Goal: Task Accomplishment & Management: Manage account settings

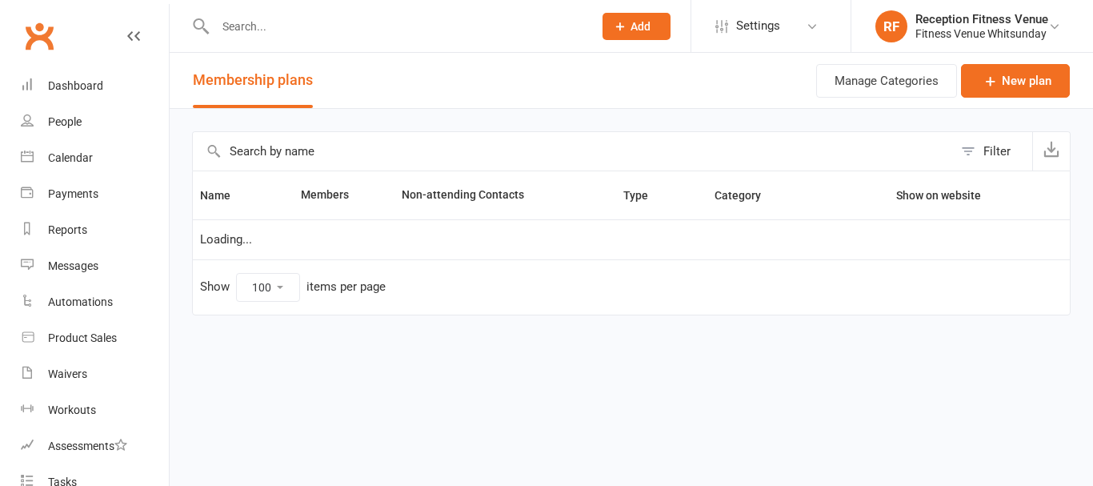
select select "100"
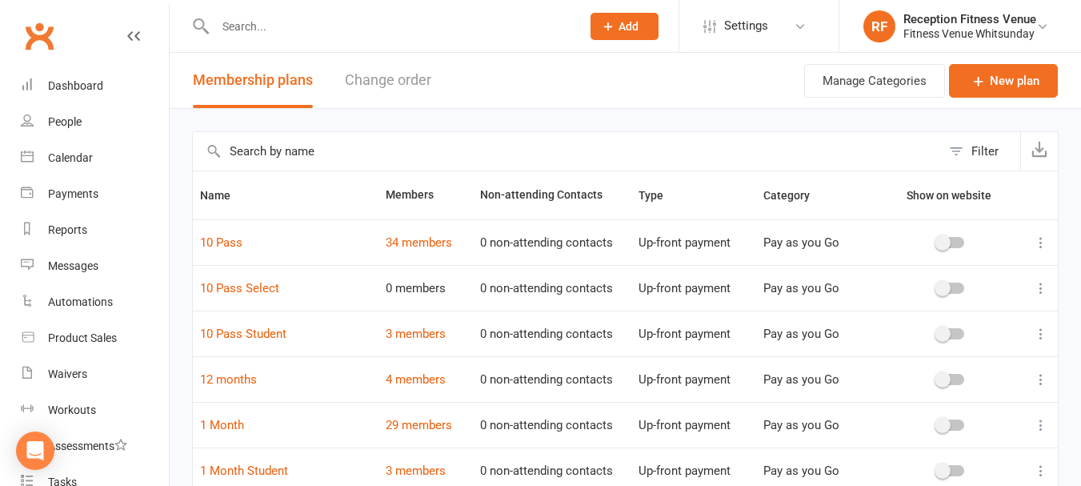
click at [273, 24] on input "text" at bounding box center [389, 26] width 359 height 22
type input "pilat"
click at [358, 166] on input "text" at bounding box center [567, 151] width 748 height 38
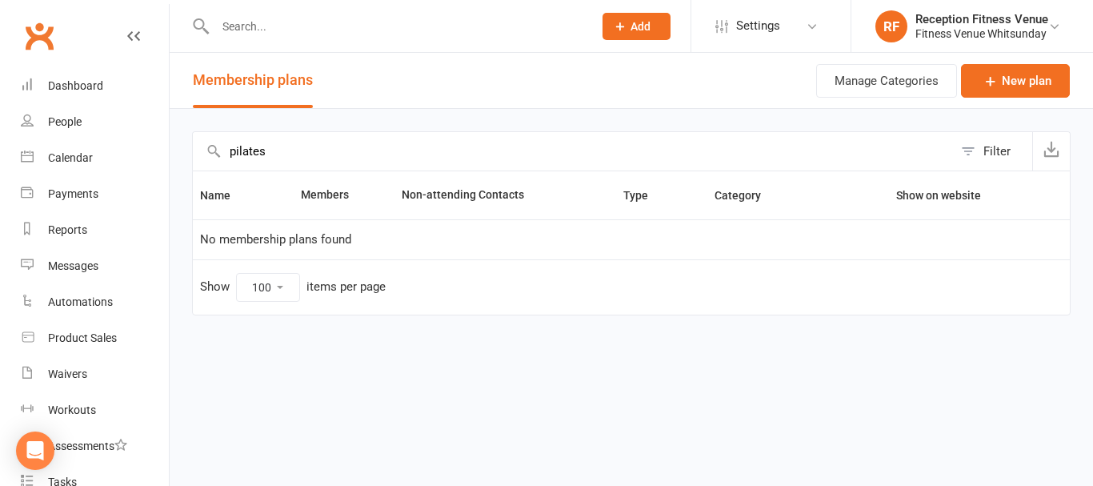
type input "pilates"
drag, startPoint x: 290, startPoint y: 30, endPoint x: 262, endPoint y: 29, distance: 28.1
click at [262, 30] on input "text" at bounding box center [395, 26] width 371 height 22
click at [96, 336] on div "Product Sales" at bounding box center [82, 337] width 69 height 13
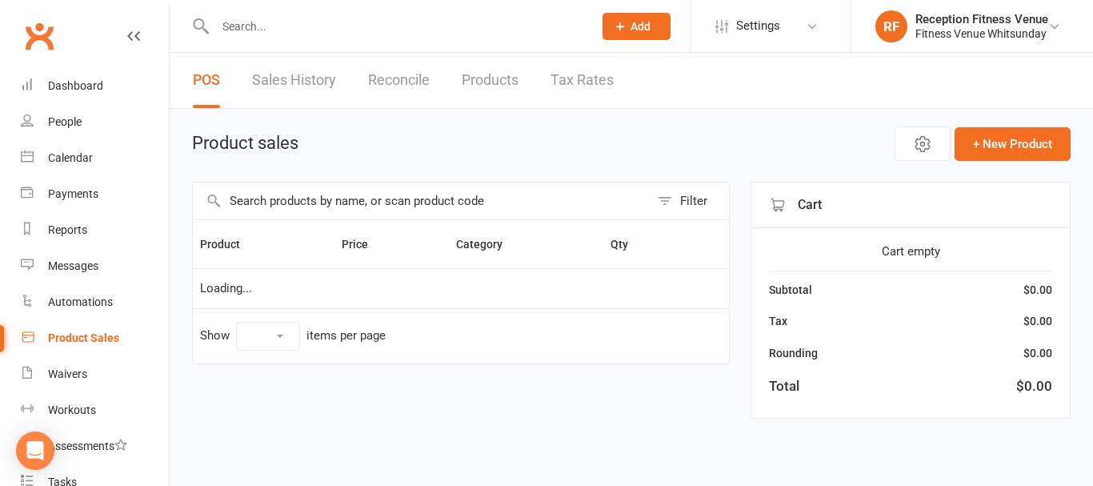
select select "100"
click at [369, 212] on input "text" at bounding box center [421, 200] width 457 height 37
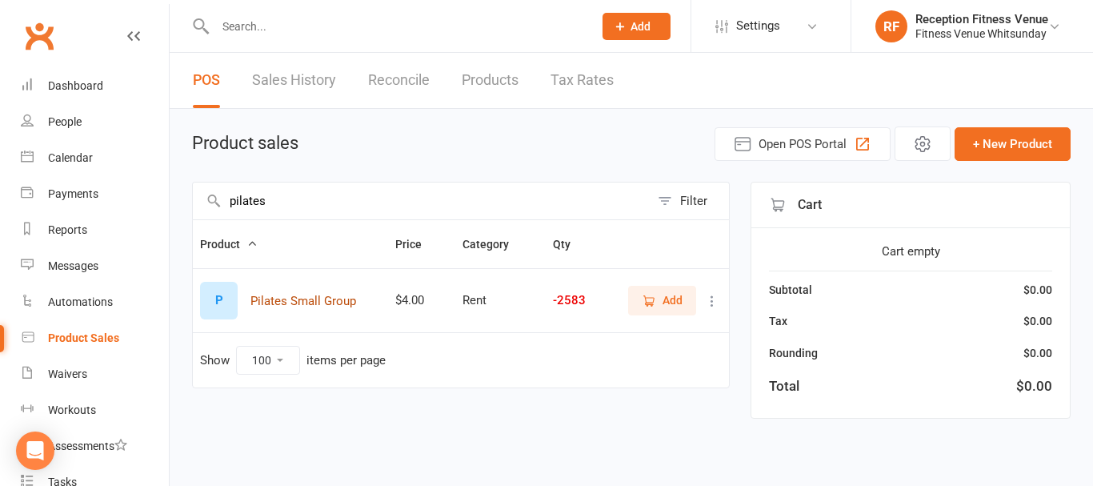
type input "pilates"
click at [339, 300] on button "Pilates Small Group" at bounding box center [303, 300] width 106 height 19
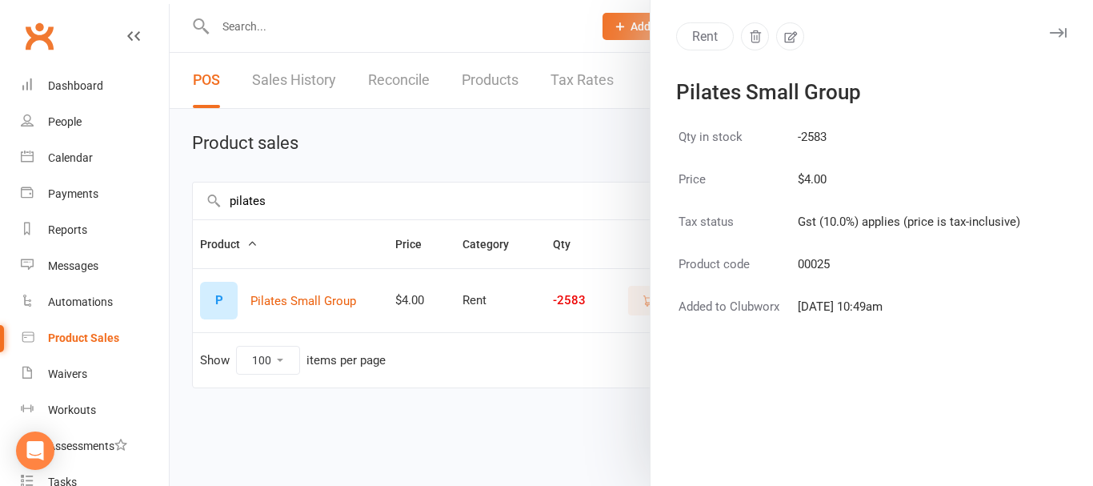
click at [551, 161] on div at bounding box center [631, 243] width 923 height 486
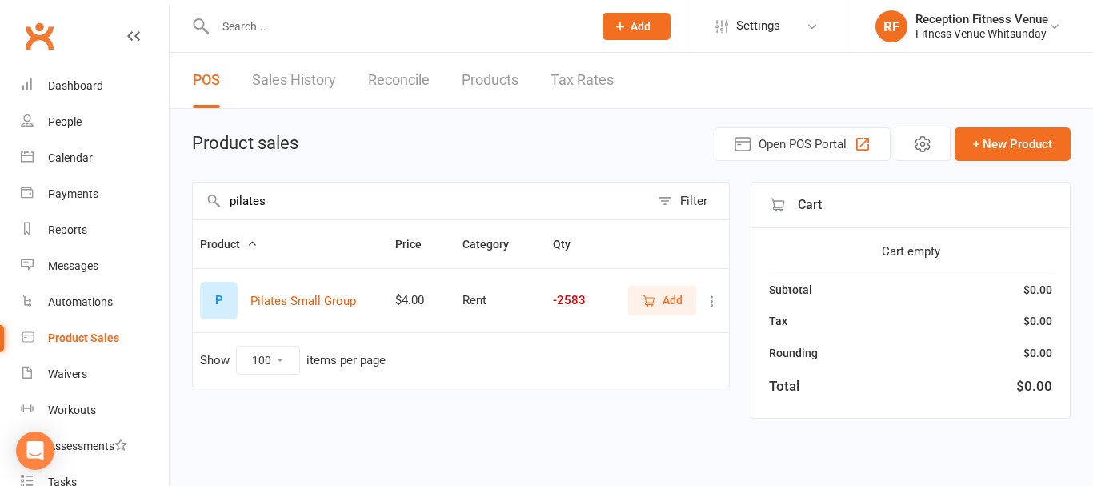
click at [681, 305] on span "Add" at bounding box center [673, 300] width 20 height 18
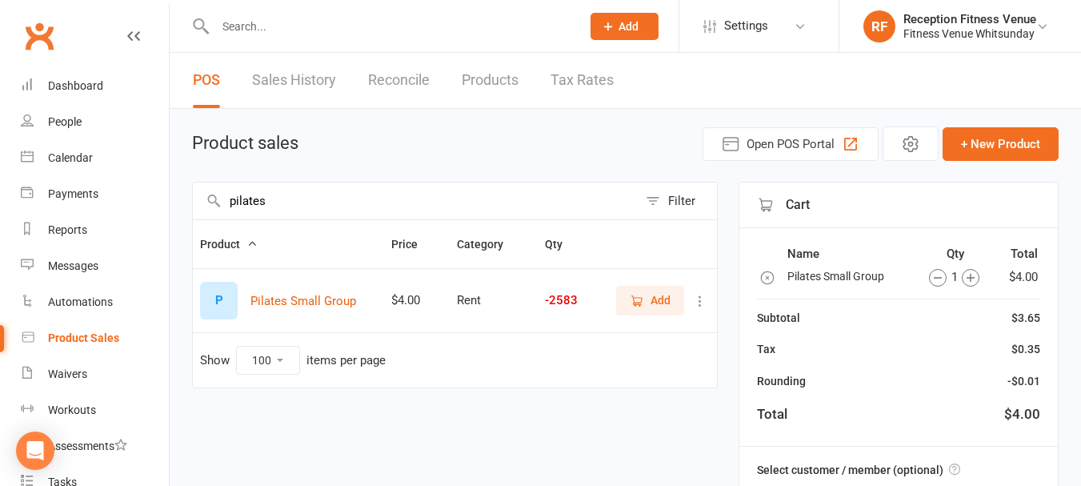
click at [666, 302] on span "Add" at bounding box center [661, 300] width 20 height 18
click at [647, 305] on span "Add" at bounding box center [650, 300] width 41 height 18
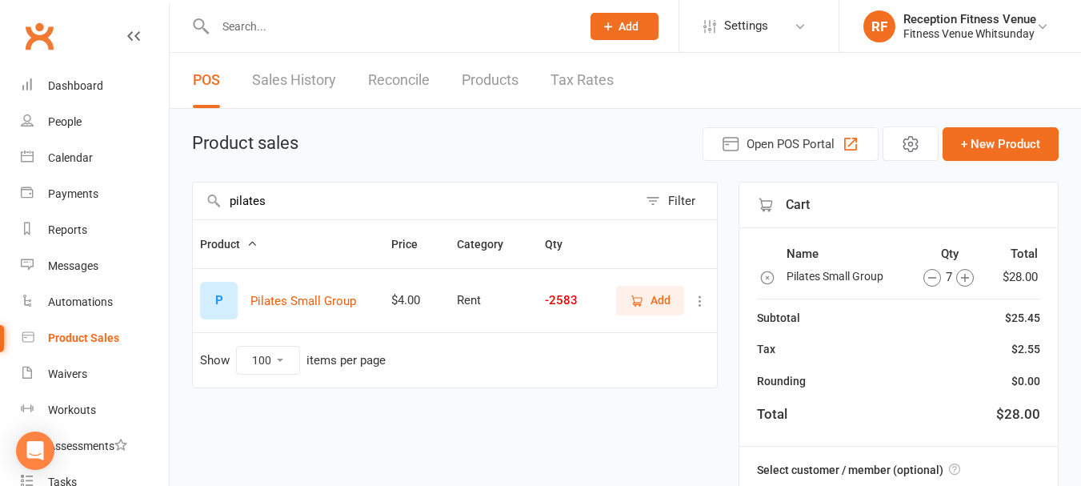
scroll to position [201, 0]
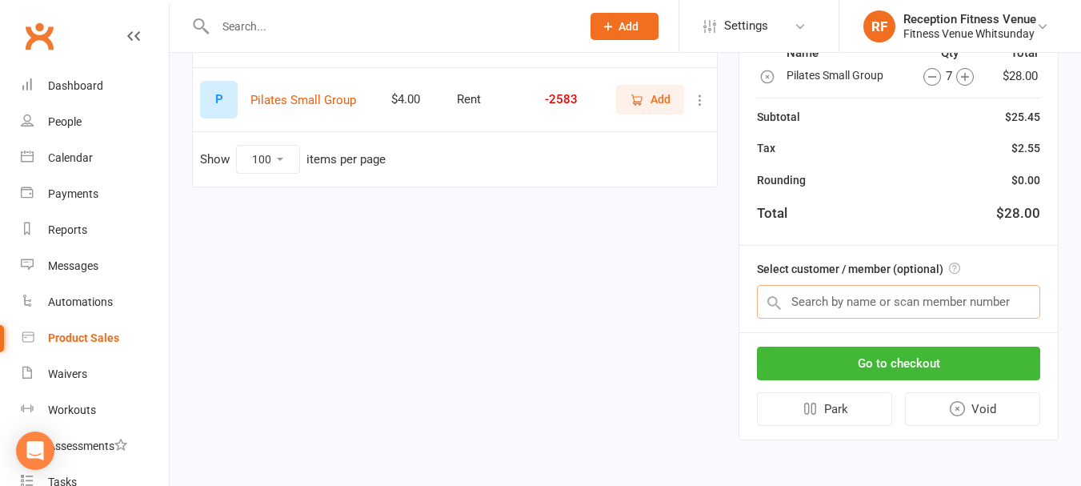
click at [875, 308] on input "text" at bounding box center [898, 302] width 283 height 34
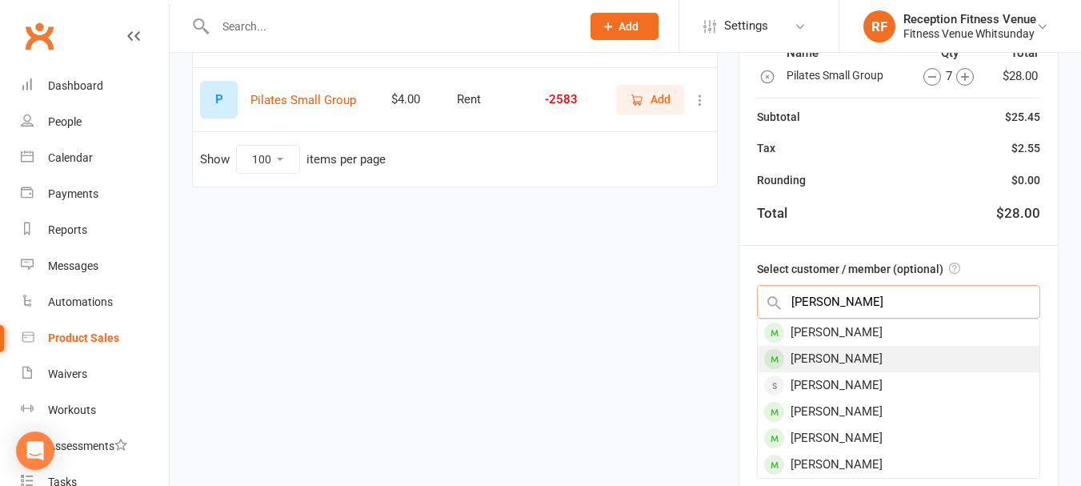
type input "carol"
click at [862, 356] on div "Carol Clifton" at bounding box center [899, 359] width 282 height 26
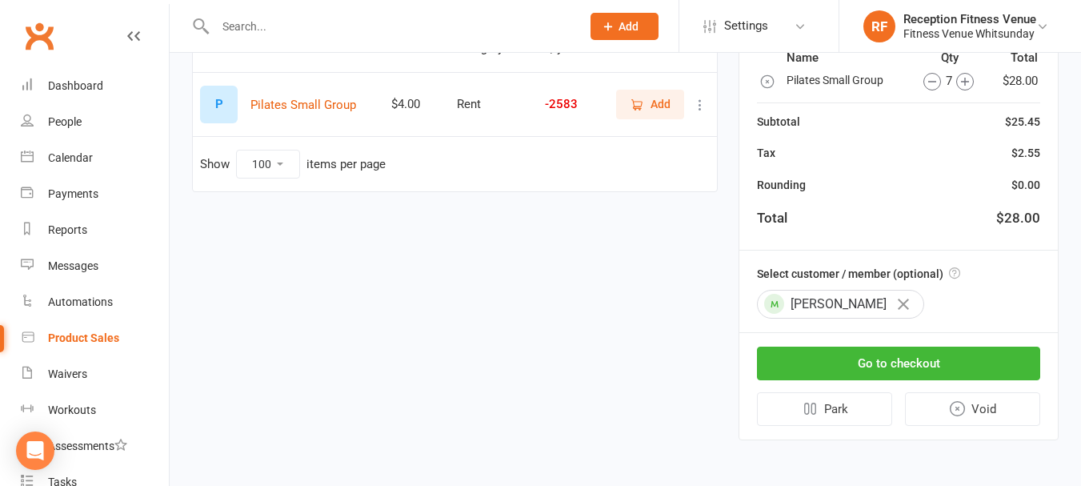
scroll to position [196, 0]
click at [877, 354] on button "Go to checkout" at bounding box center [898, 363] width 283 height 34
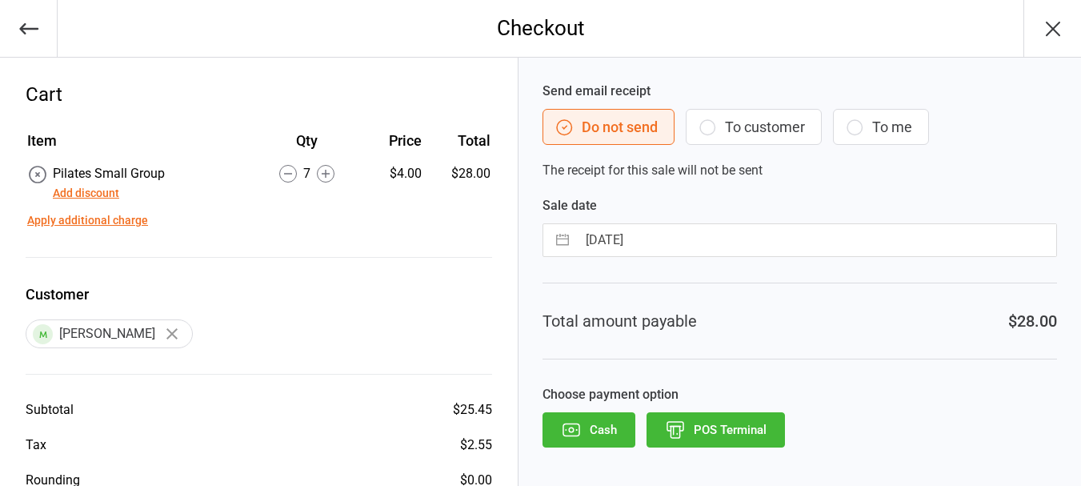
click at [800, 130] on button "To customer" at bounding box center [754, 127] width 136 height 36
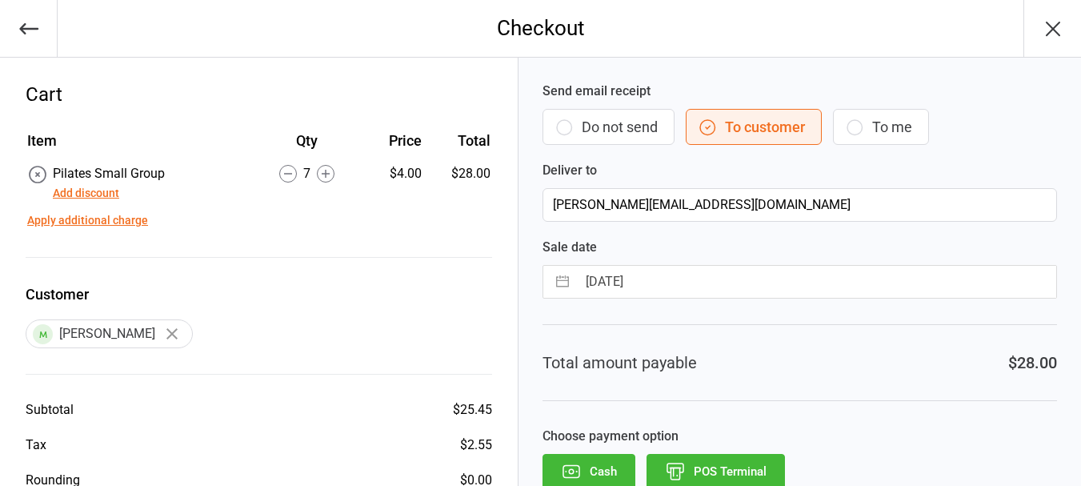
scroll to position [87, 0]
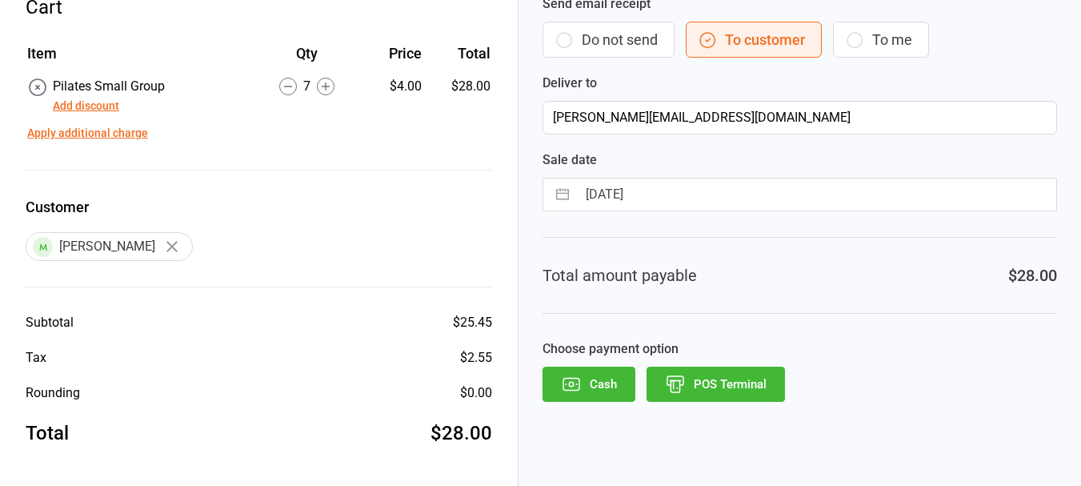
click at [584, 380] on button "Cash" at bounding box center [589, 383] width 93 height 35
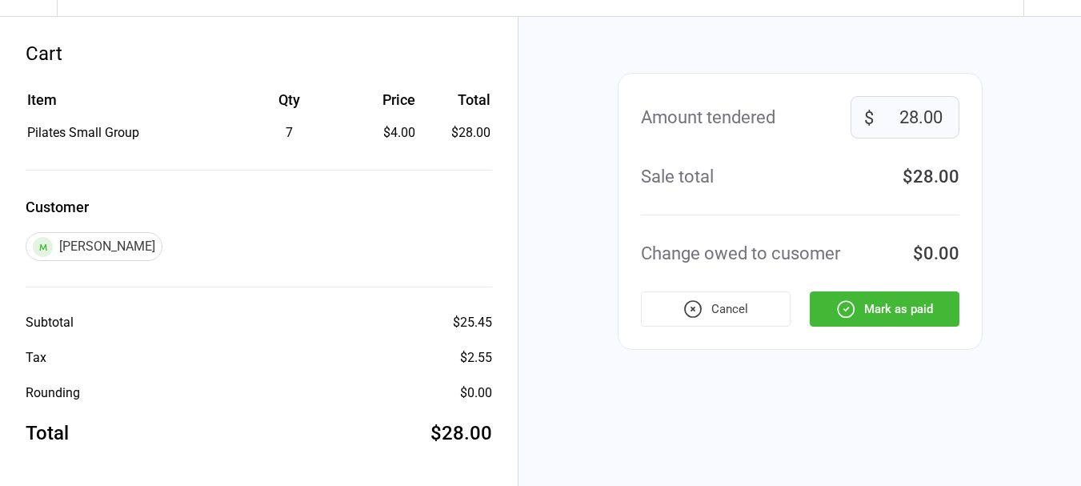
scroll to position [41, 0]
click at [911, 306] on button "Mark as paid" at bounding box center [885, 308] width 150 height 35
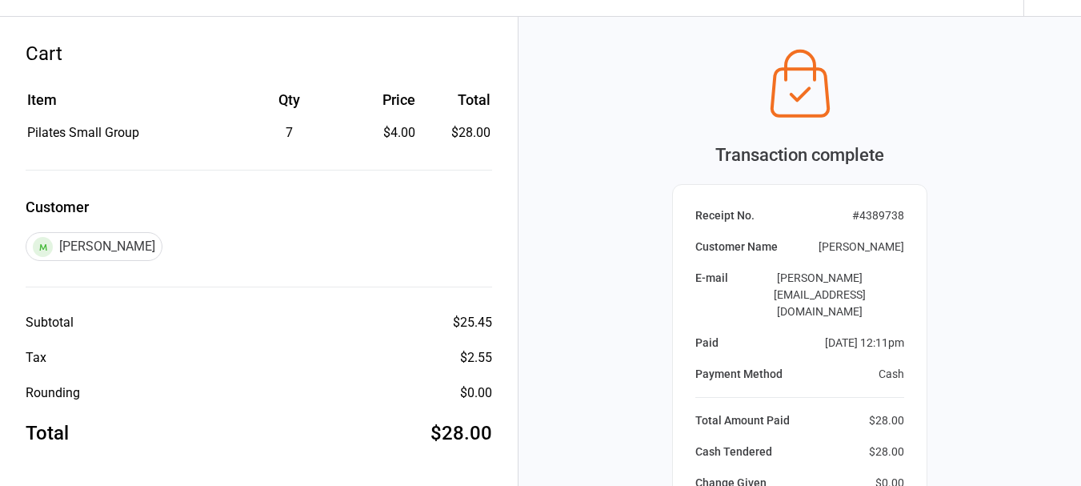
scroll to position [261, 0]
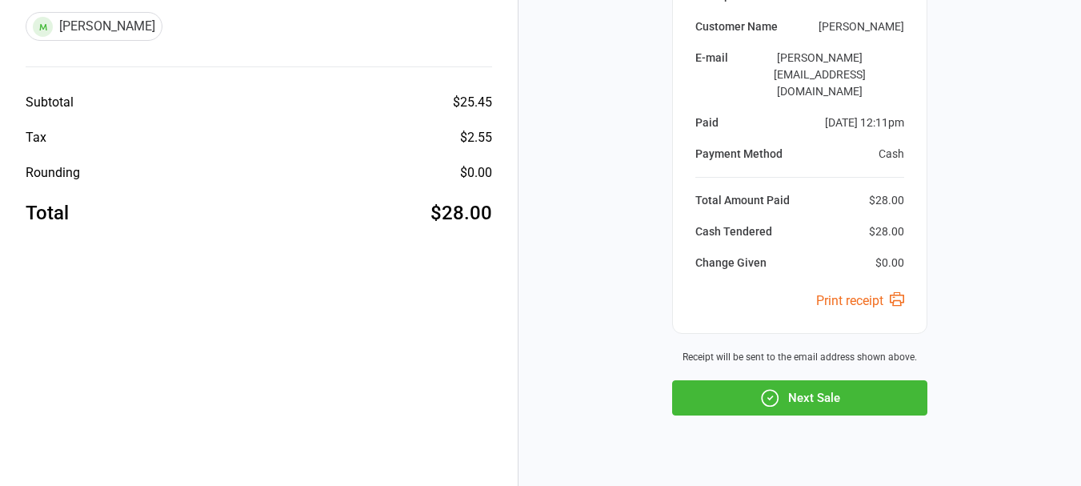
click at [803, 380] on button "Next Sale" at bounding box center [799, 397] width 255 height 35
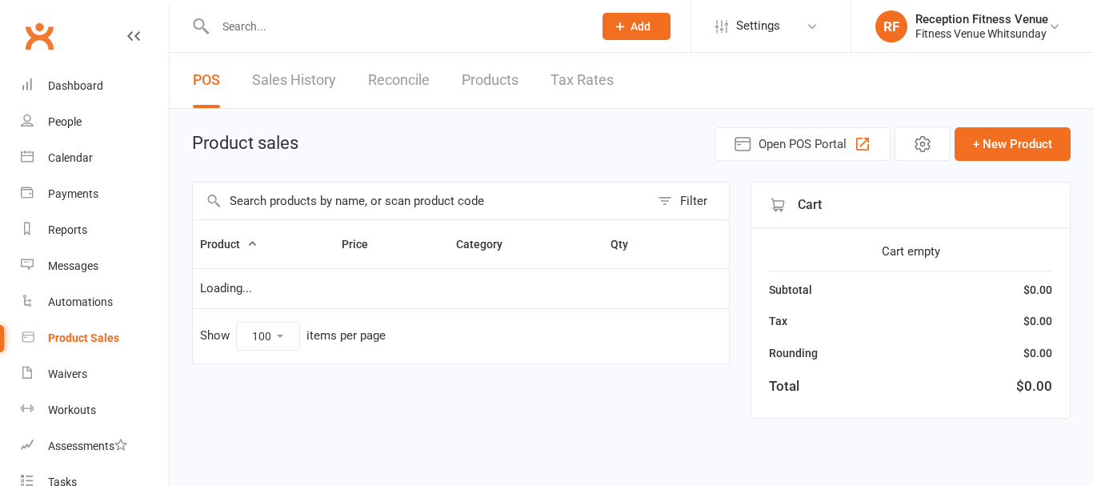
select select "100"
click at [82, 155] on div "Calendar" at bounding box center [70, 157] width 45 height 13
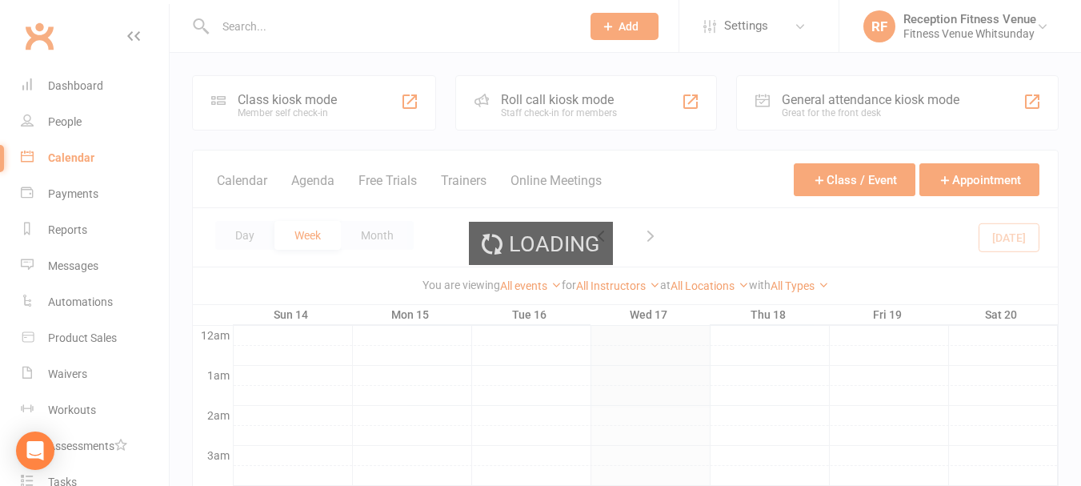
click at [805, 91] on div "Loading" at bounding box center [540, 243] width 1081 height 486
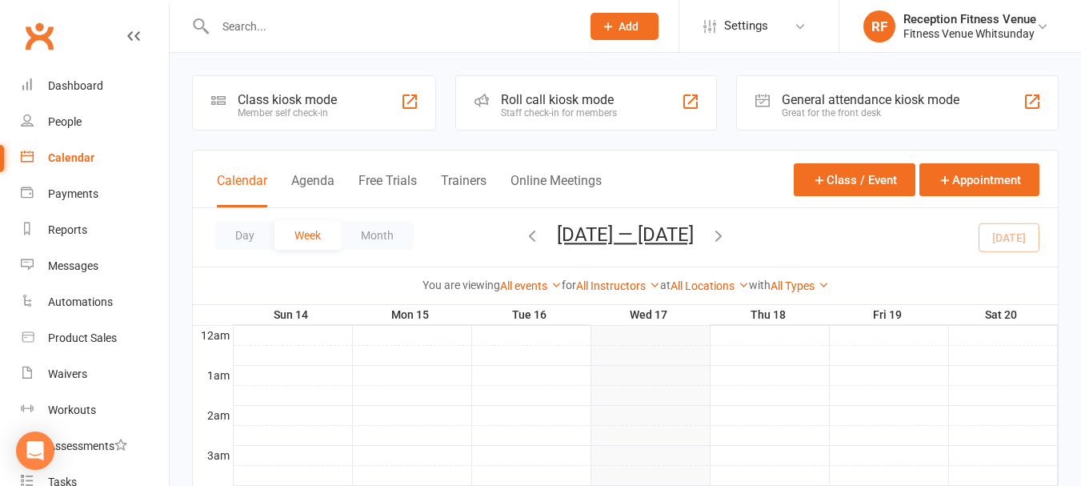
click at [825, 105] on div "General attendance kiosk mode" at bounding box center [871, 99] width 178 height 15
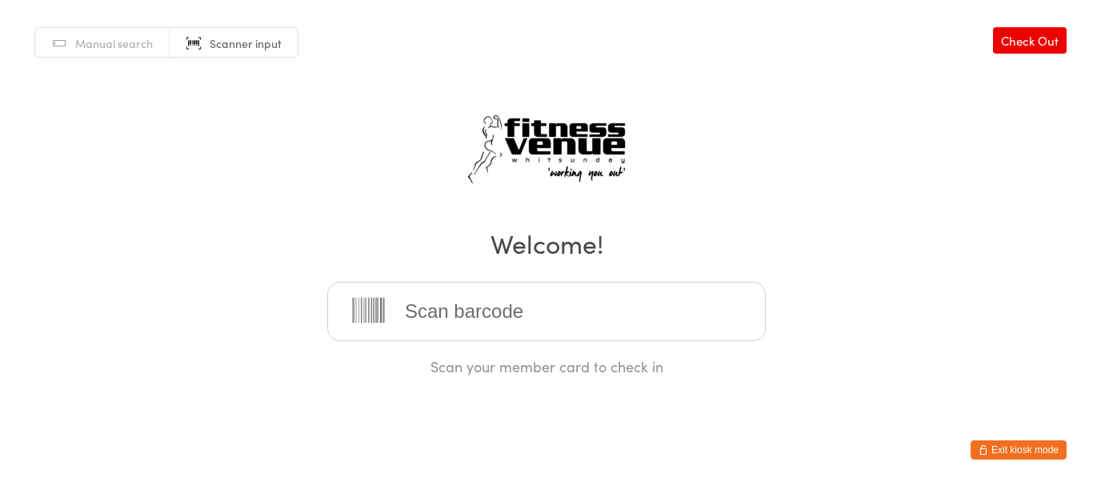
click at [667, 311] on input "search" at bounding box center [546, 311] width 438 height 59
click at [583, 319] on input "search" at bounding box center [546, 311] width 438 height 59
click at [517, 302] on input "search" at bounding box center [546, 311] width 438 height 59
click at [456, 324] on input "search" at bounding box center [546, 311] width 438 height 59
click at [546, 324] on input "search" at bounding box center [546, 311] width 438 height 59
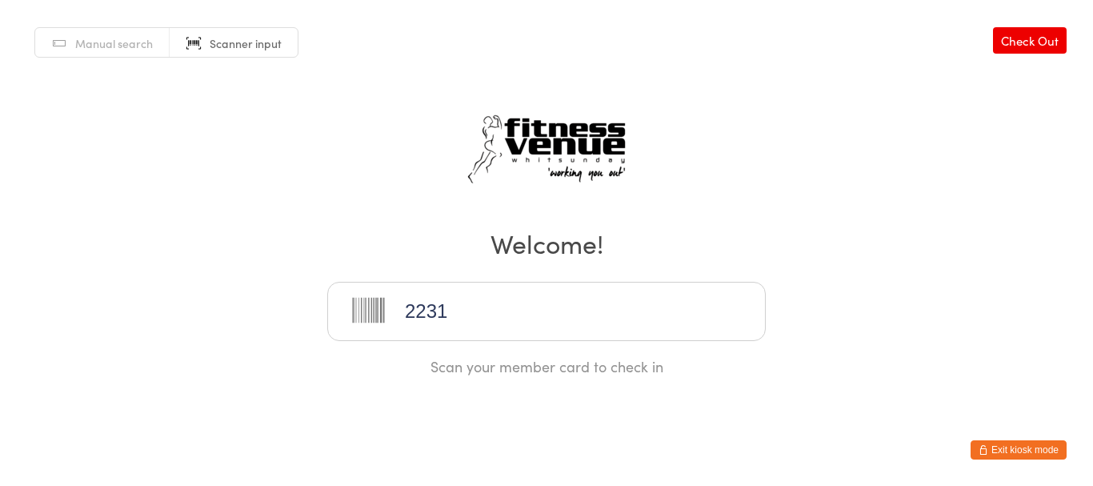
type input "22312"
click at [1003, 445] on button "Exit kiosk mode" at bounding box center [1019, 449] width 96 height 19
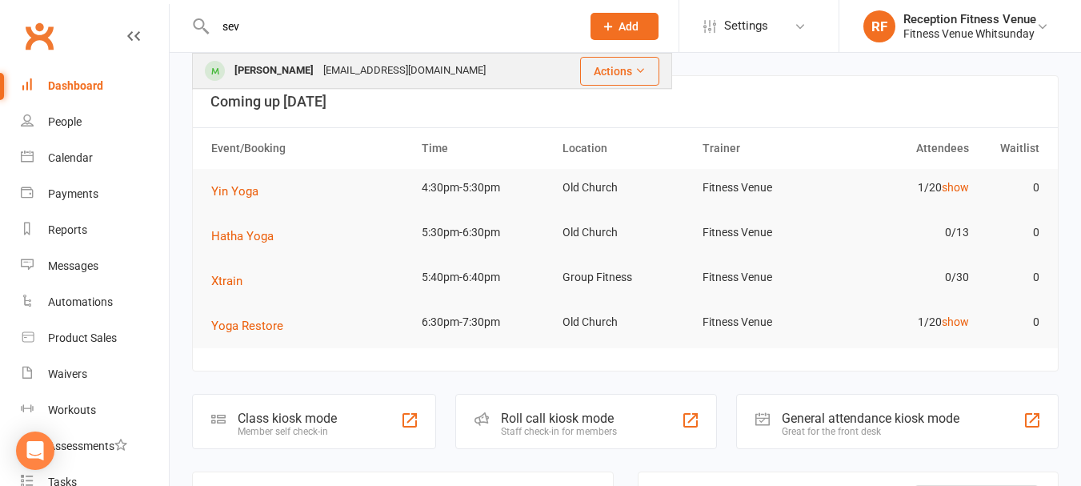
type input "sev"
click at [318, 72] on div "Sevinan@outlook.com" at bounding box center [404, 70] width 172 height 23
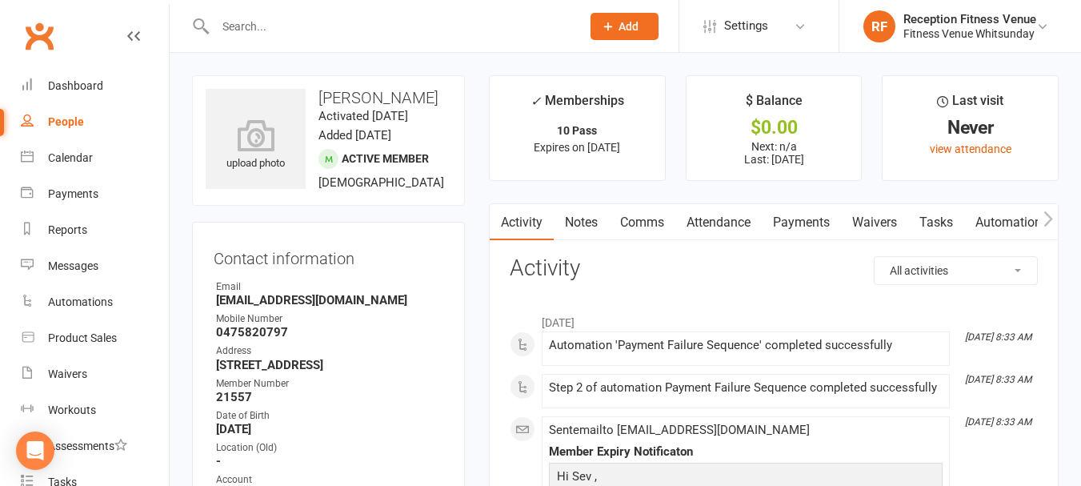
click at [790, 219] on link "Payments" at bounding box center [801, 222] width 79 height 37
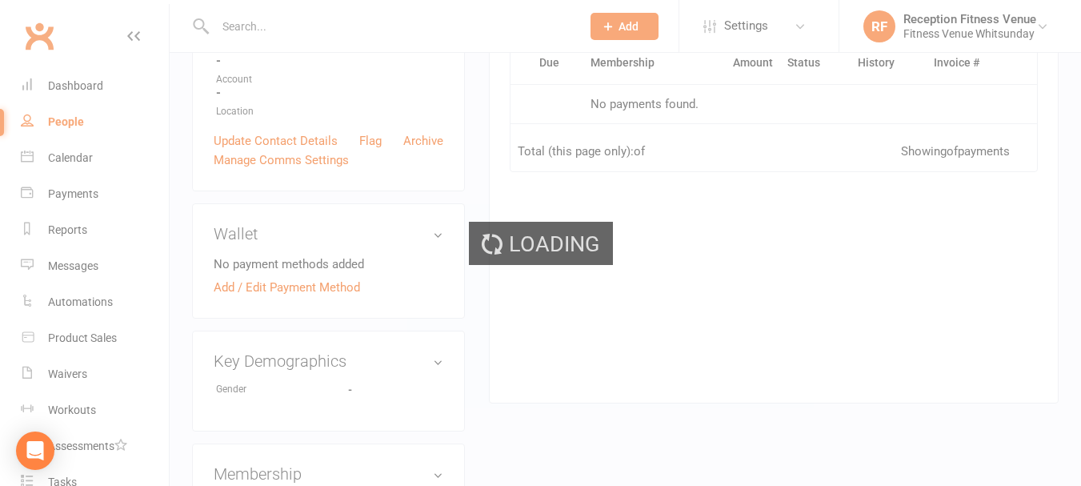
scroll to position [560, 0]
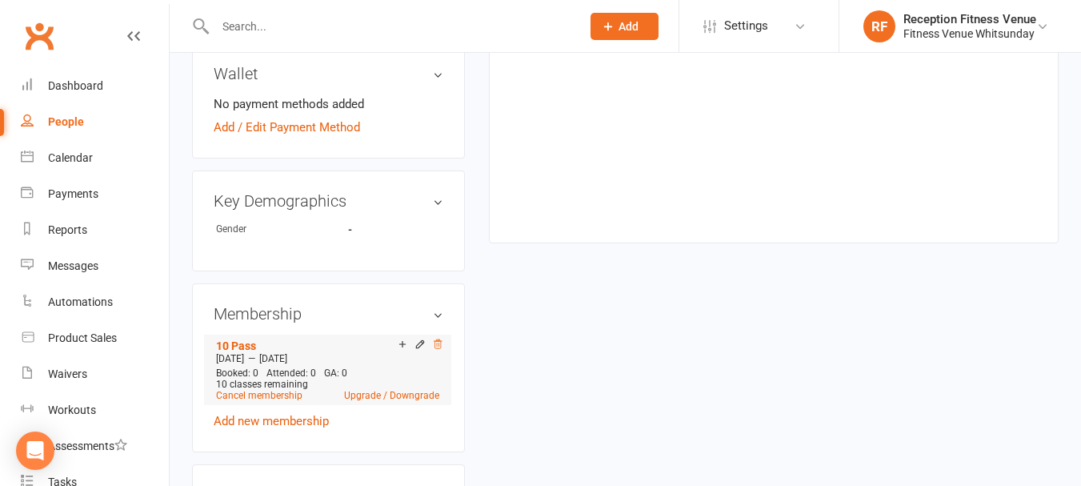
click at [438, 342] on icon at bounding box center [437, 343] width 11 height 11
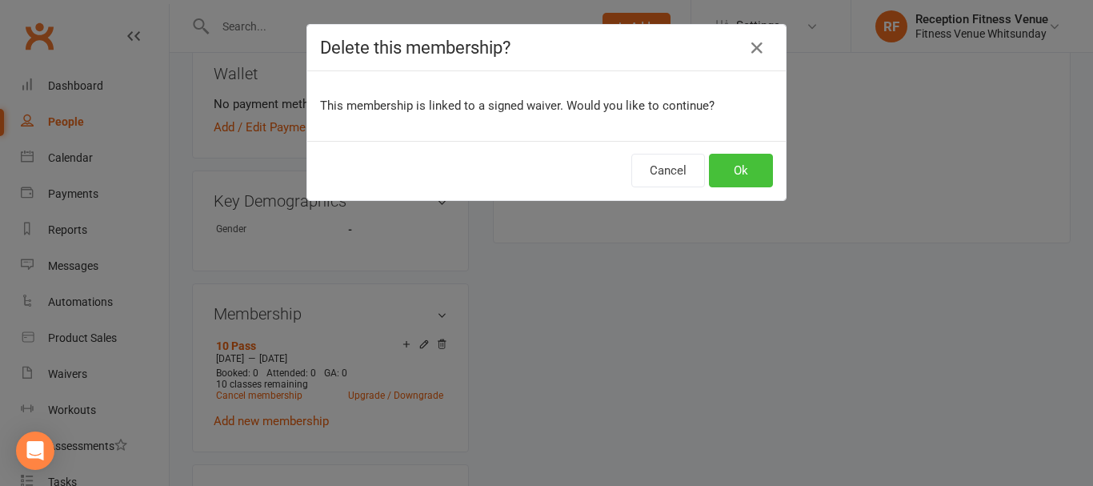
click at [748, 169] on button "Ok" at bounding box center [741, 171] width 64 height 34
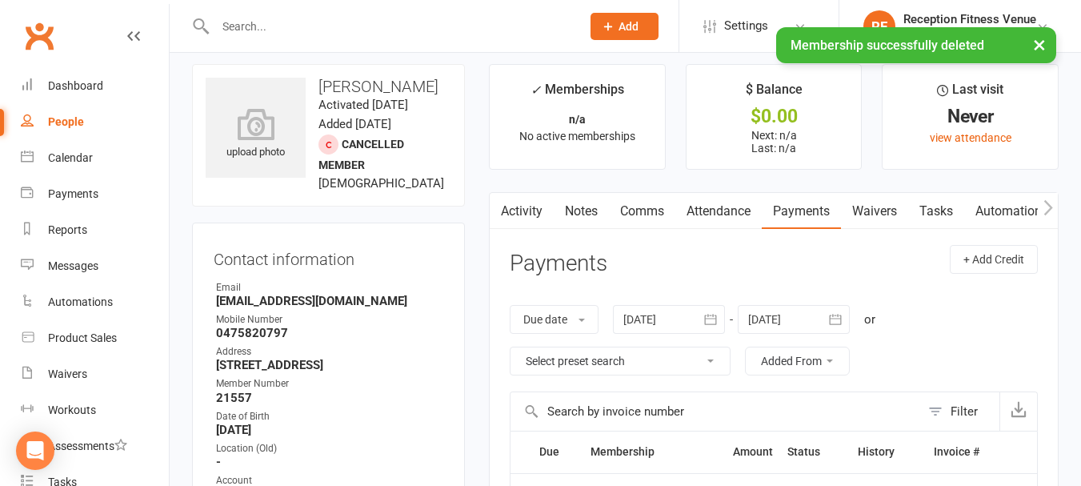
scroll to position [0, 0]
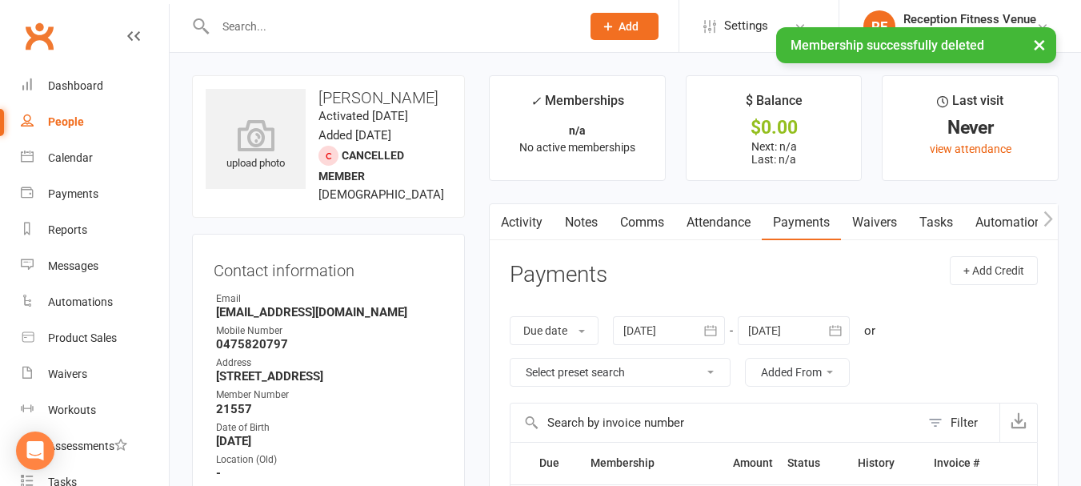
click at [268, 27] on div "× Membership successfully deleted" at bounding box center [530, 27] width 1060 height 0
click at [264, 23] on input "text" at bounding box center [389, 26] width 359 height 22
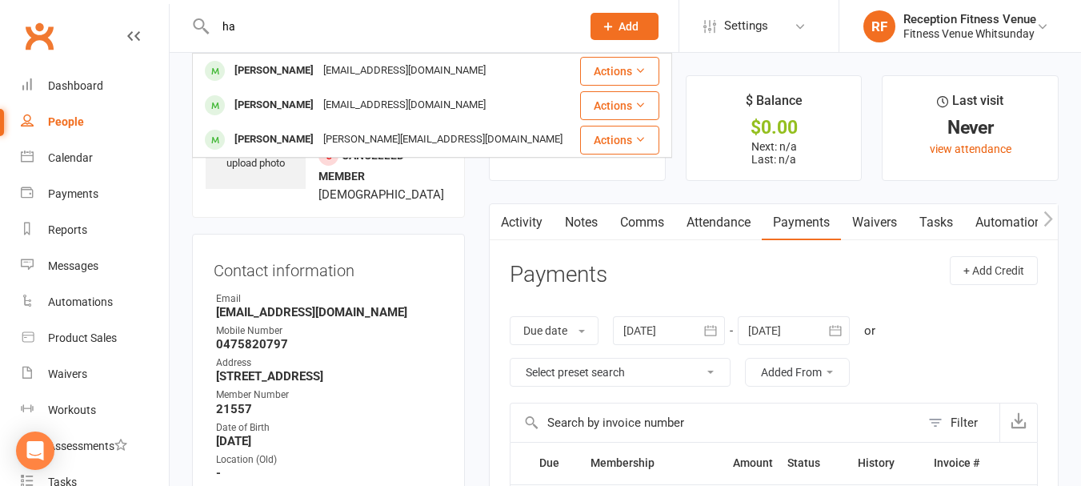
type input "h"
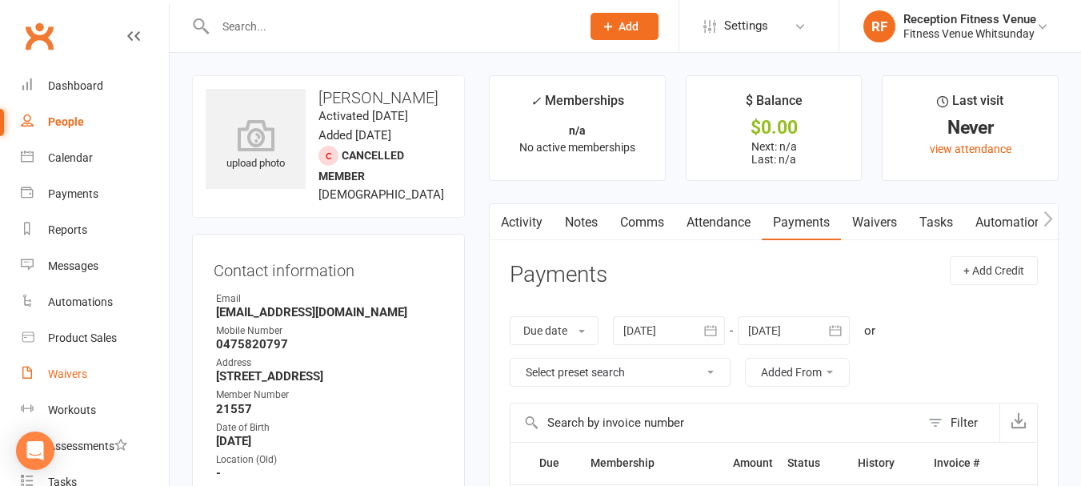
click at [54, 372] on div "Waivers" at bounding box center [67, 373] width 39 height 13
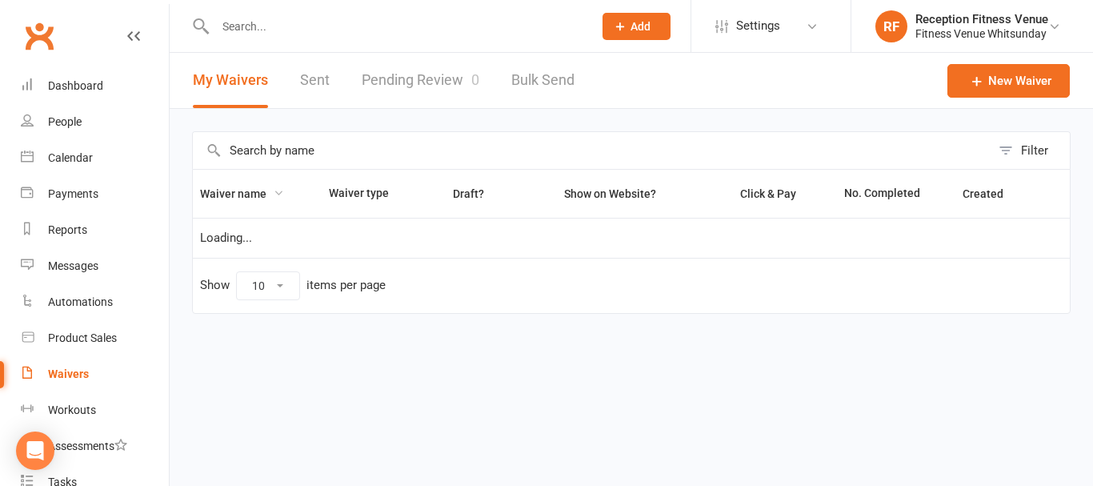
select select "50"
click at [266, 150] on input "text" at bounding box center [592, 150] width 798 height 37
type input "hasa"
click at [317, 76] on link "Sent" at bounding box center [315, 80] width 30 height 55
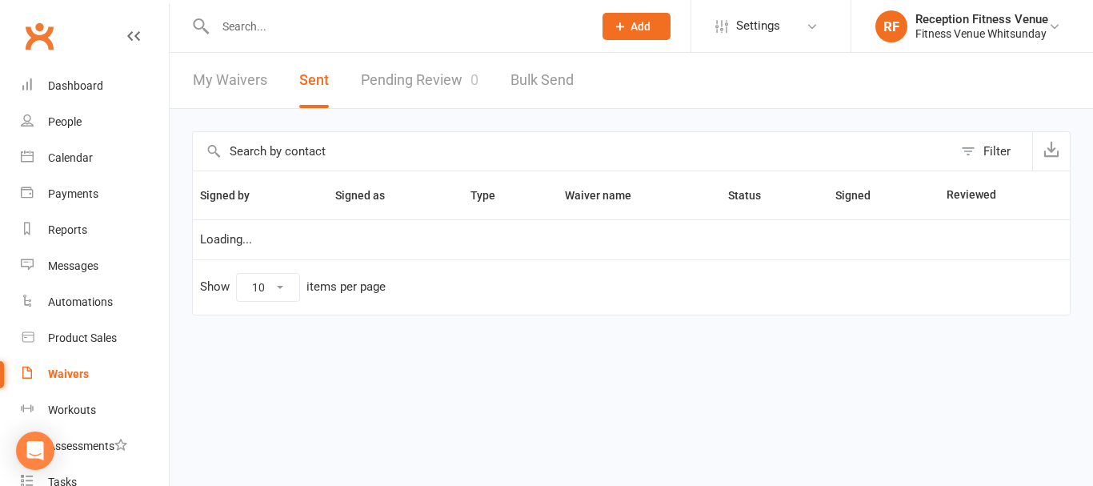
click at [282, 156] on input "text" at bounding box center [573, 151] width 760 height 38
select select "100"
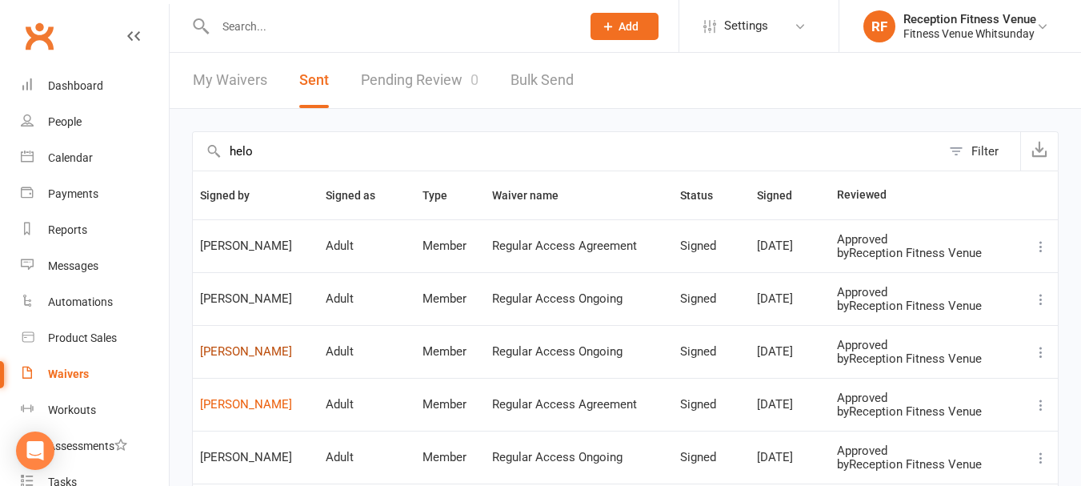
type input "helo"
click at [246, 355] on link "Anisa Helou" at bounding box center [255, 352] width 111 height 14
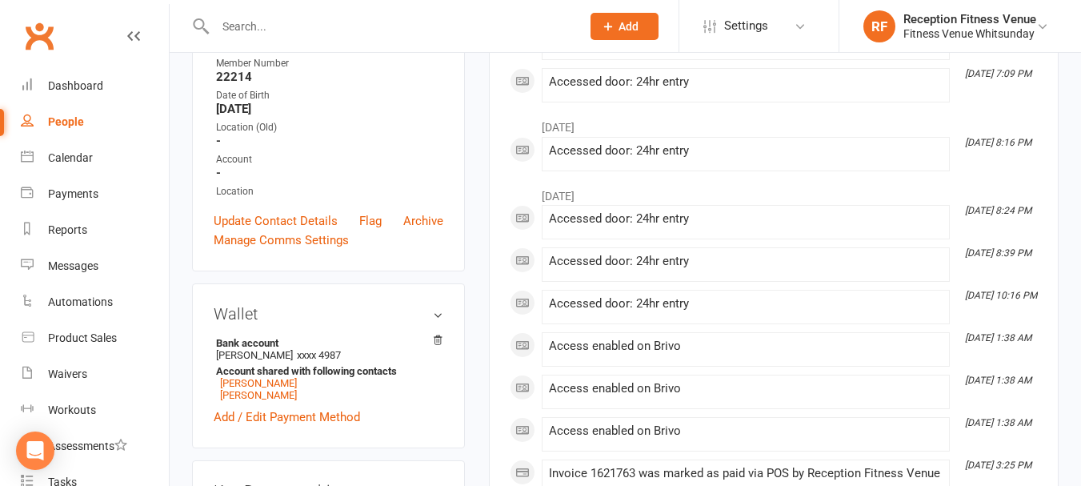
scroll to position [720, 0]
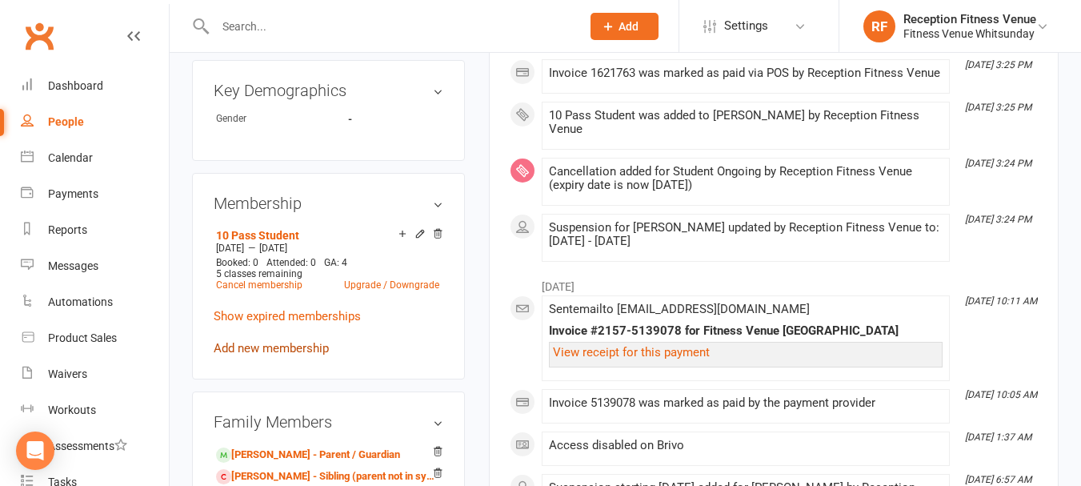
click at [322, 355] on link "Add new membership" at bounding box center [271, 348] width 115 height 14
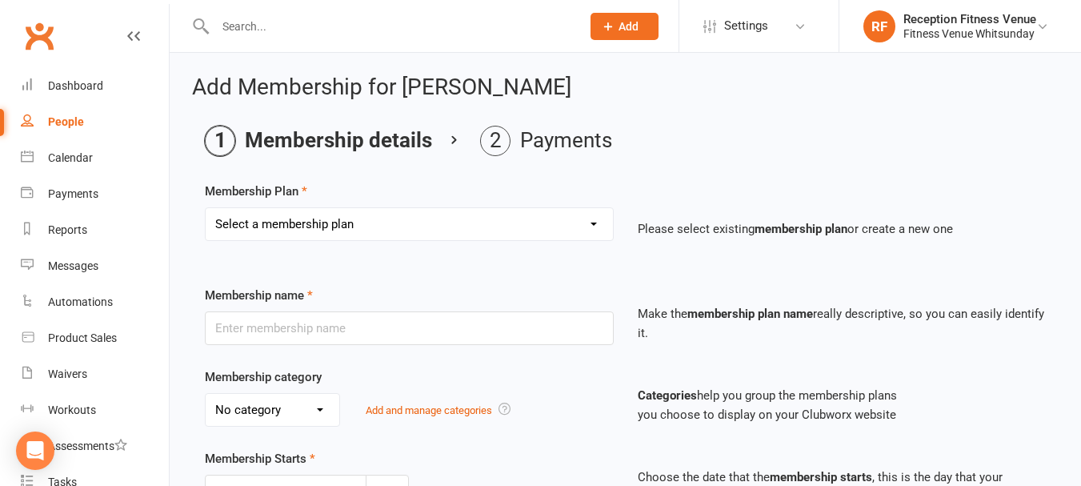
scroll to position [160, 0]
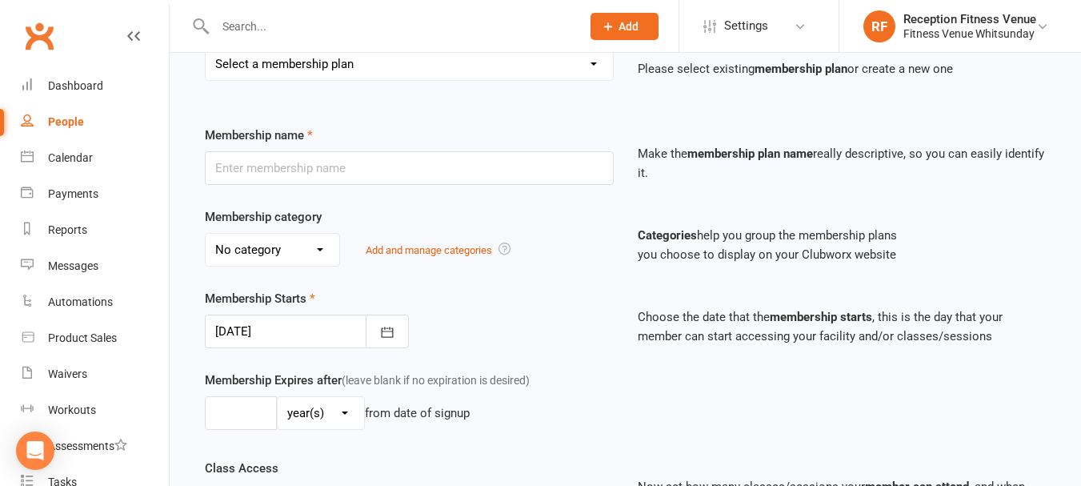
click at [354, 68] on select "Select a membership plan Create new Membership Plan Regular Access Ongoing Regu…" at bounding box center [409, 64] width 407 height 32
select select "20"
click at [206, 48] on select "Select a membership plan Create new Membership Plan Regular Access Ongoing Regu…" at bounding box center [409, 64] width 407 height 32
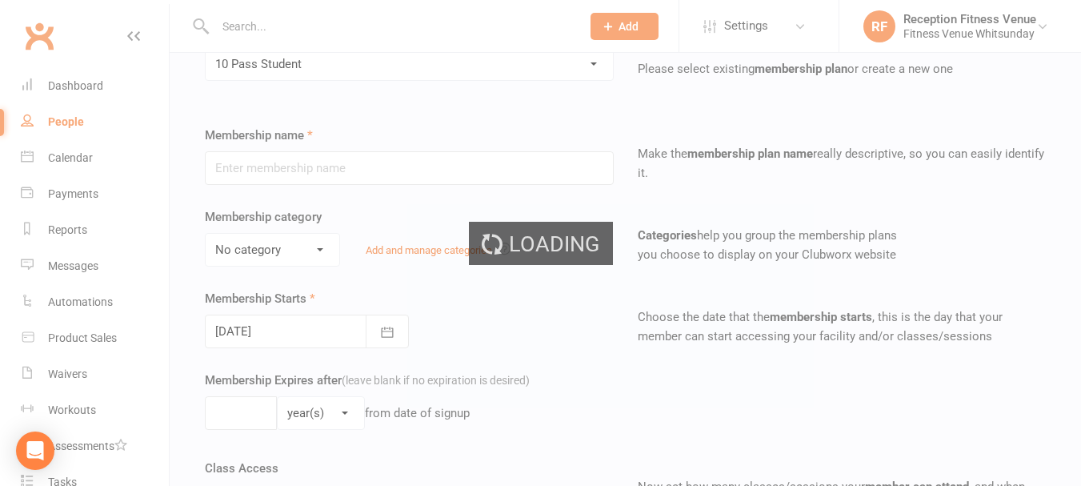
type input "10 Pass Student"
select select "2"
type input "6"
select select "2"
type input "10"
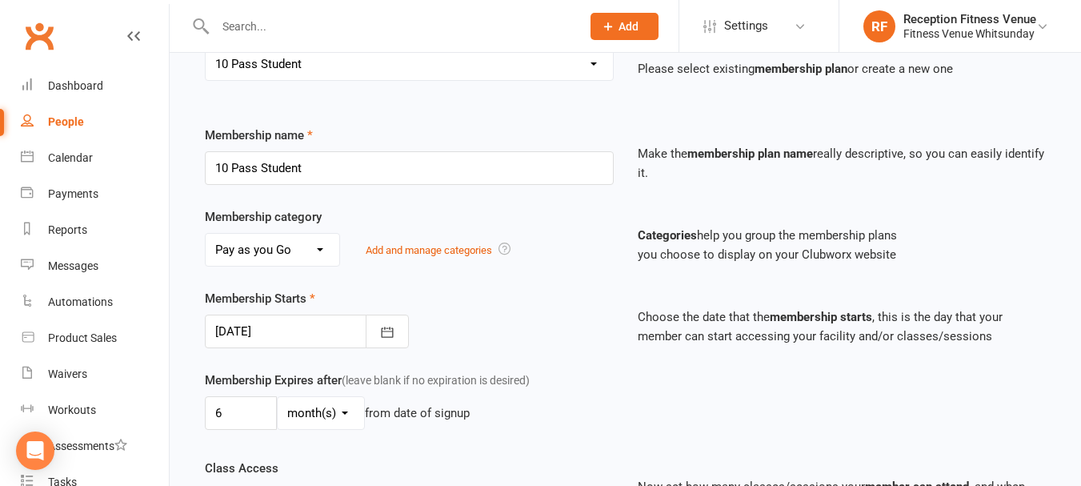
scroll to position [512, 0]
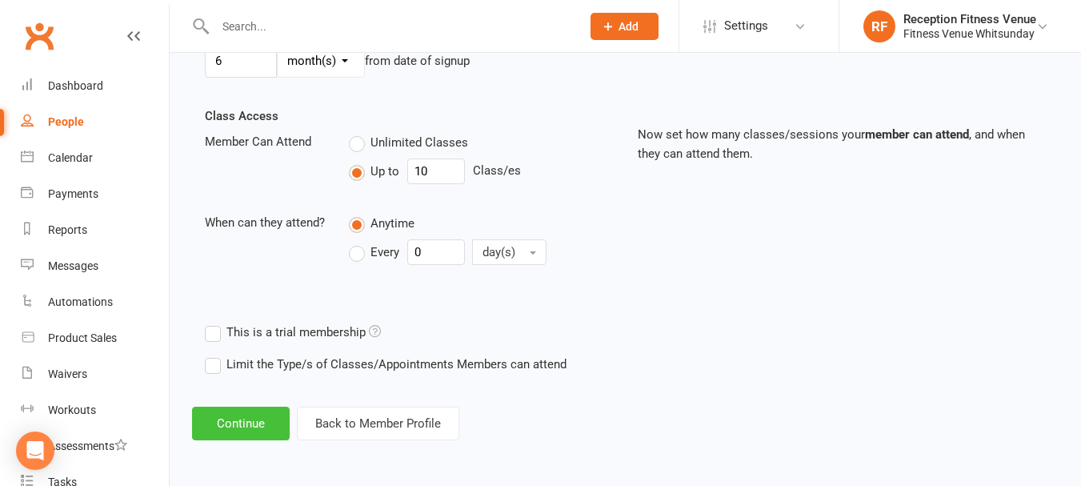
click at [240, 426] on button "Continue" at bounding box center [241, 423] width 98 height 34
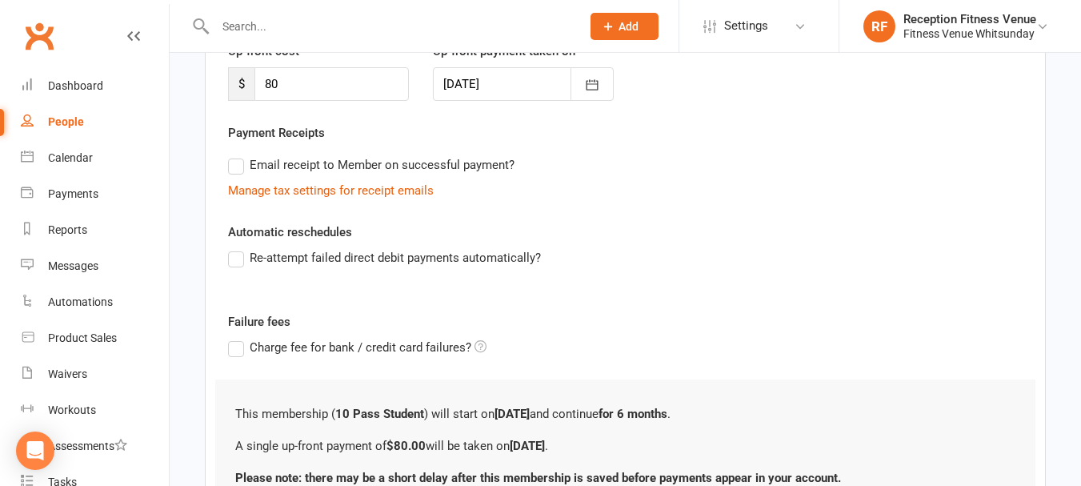
scroll to position [0, 0]
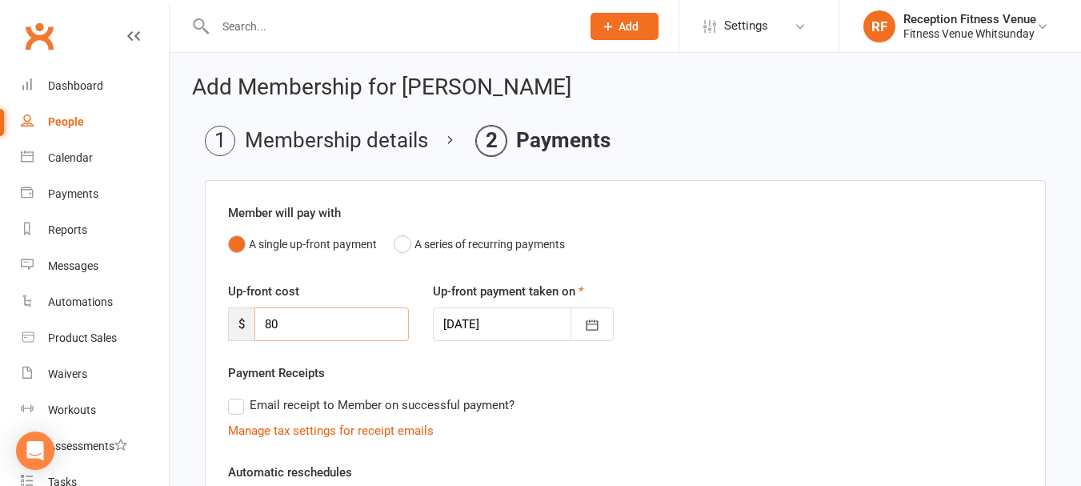
drag, startPoint x: 310, startPoint y: 322, endPoint x: 236, endPoint y: 314, distance: 74.9
click at [249, 328] on div "$ 80" at bounding box center [318, 324] width 181 height 34
type input "0"
click at [418, 210] on div "Member will pay with A single up-front payment A series of recurring payments" at bounding box center [625, 231] width 795 height 56
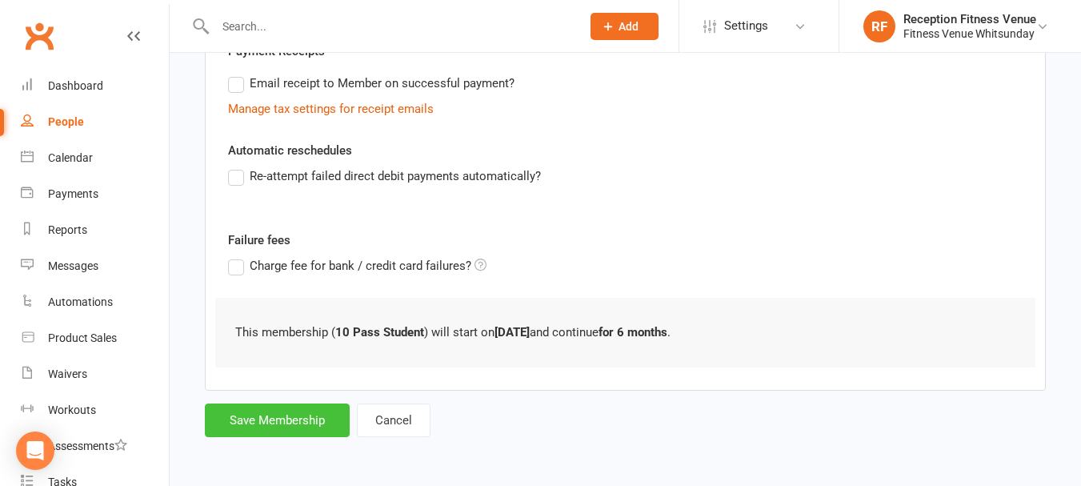
click at [242, 426] on button "Save Membership" at bounding box center [277, 420] width 145 height 34
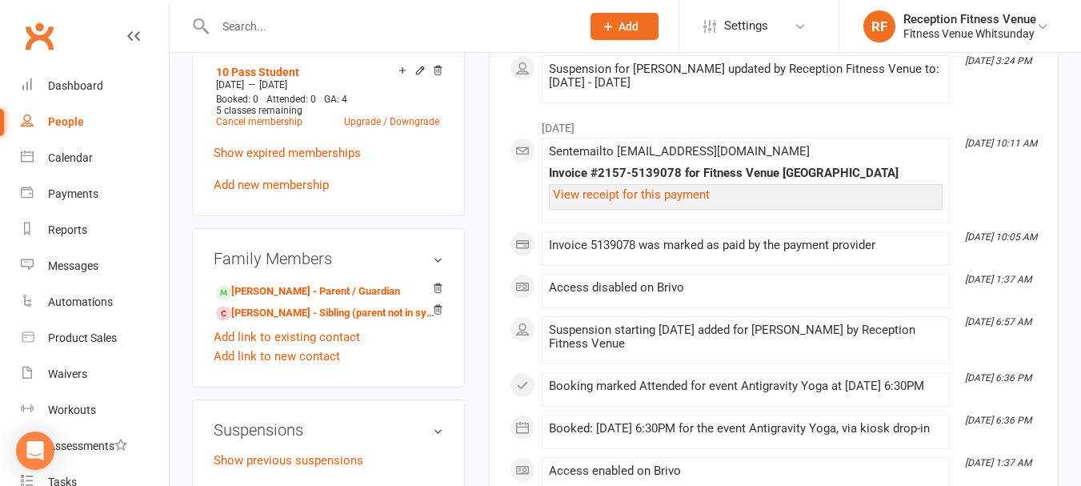
scroll to position [1040, 0]
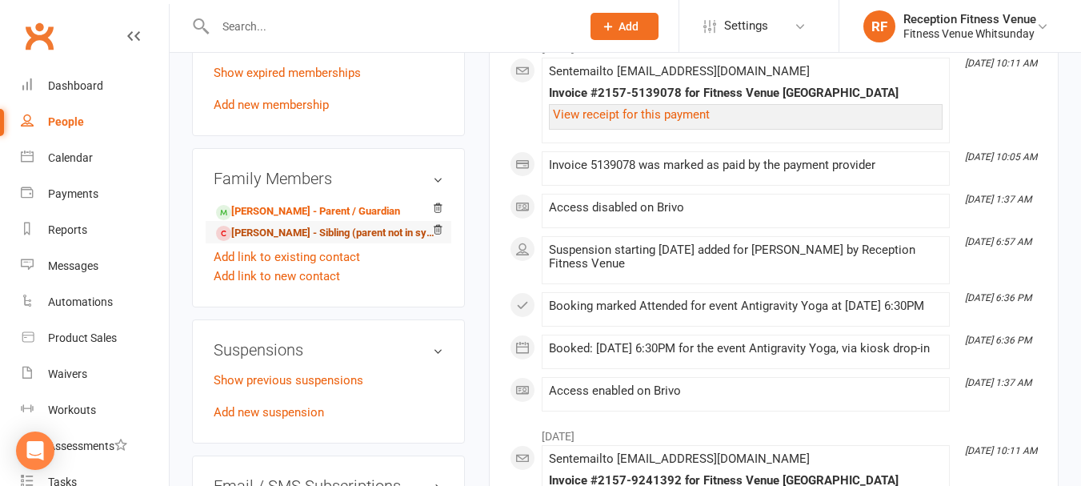
click at [301, 242] on link "Ehsan Helou - Sibling (parent not in system)" at bounding box center [325, 233] width 219 height 17
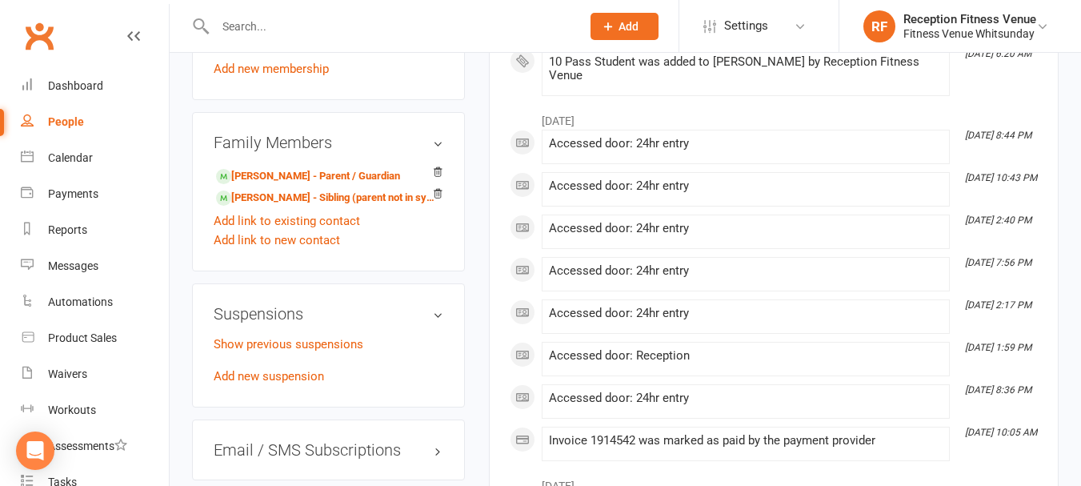
scroll to position [880, 0]
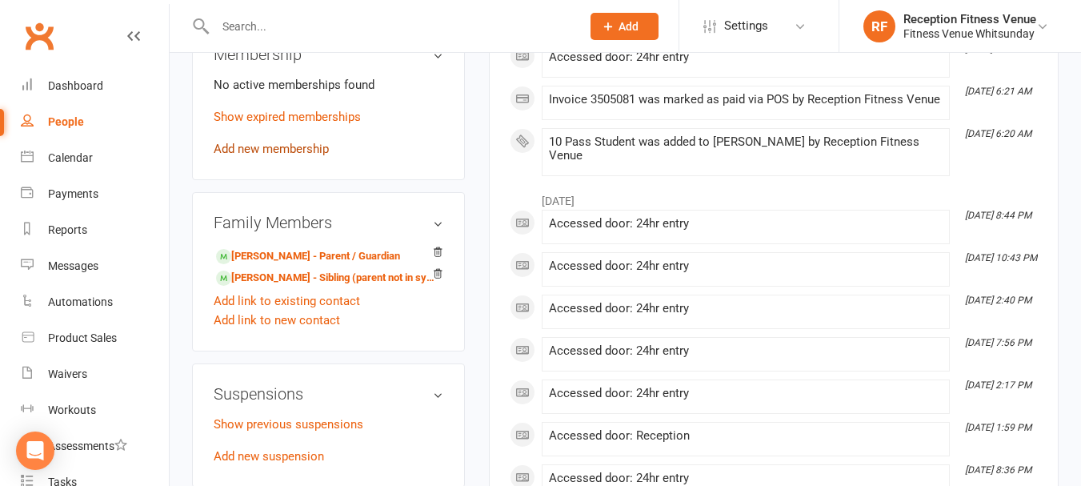
click at [287, 156] on link "Add new membership" at bounding box center [271, 149] width 115 height 14
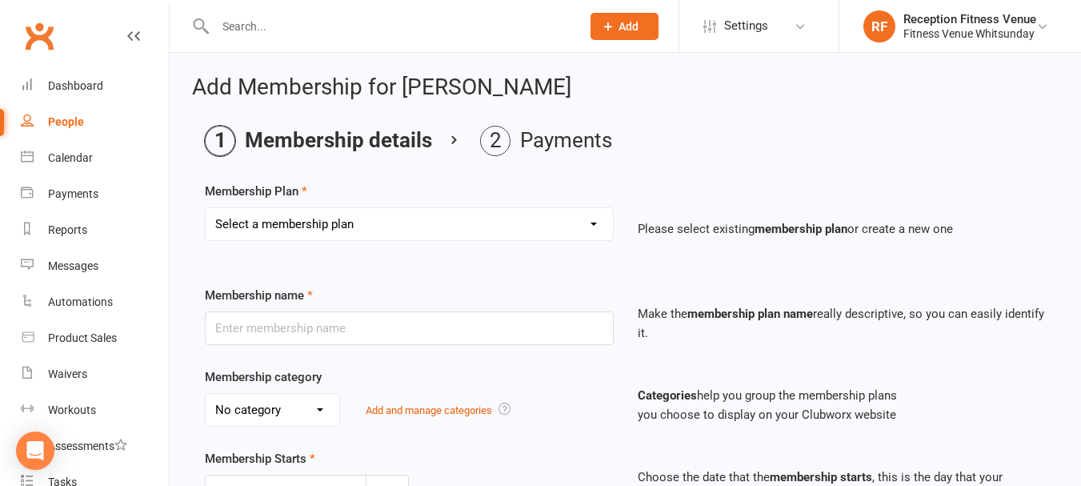
scroll to position [160, 0]
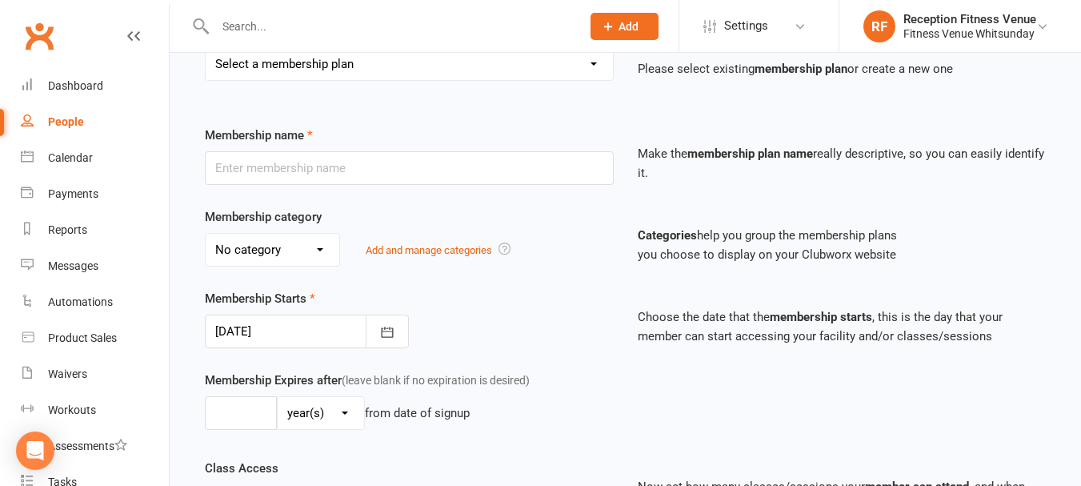
click at [367, 67] on select "Select a membership plan Create new Membership Plan Regular Access Ongoing Regu…" at bounding box center [409, 64] width 407 height 32
select select "20"
click at [206, 48] on select "Select a membership plan Create new Membership Plan Regular Access Ongoing Regu…" at bounding box center [409, 64] width 407 height 32
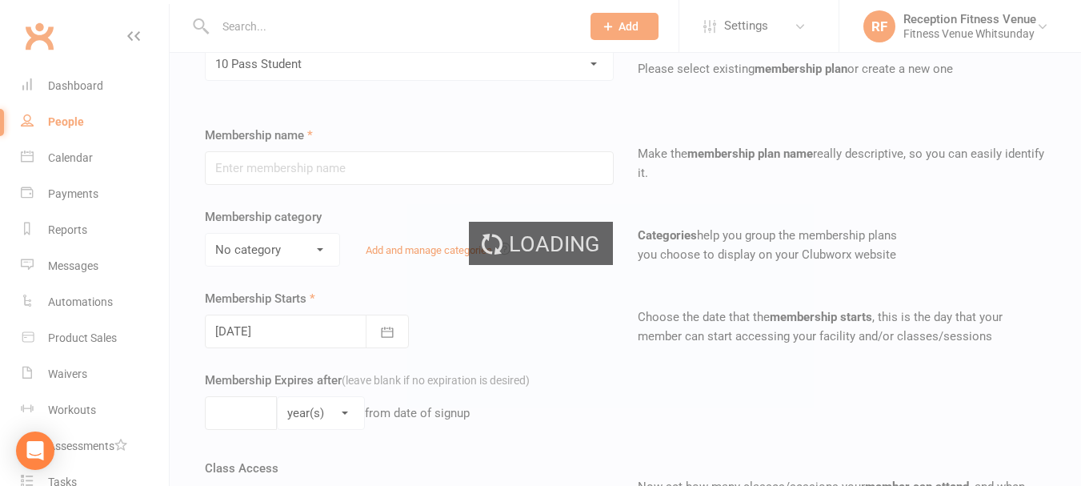
type input "10 Pass Student"
select select "2"
type input "6"
select select "2"
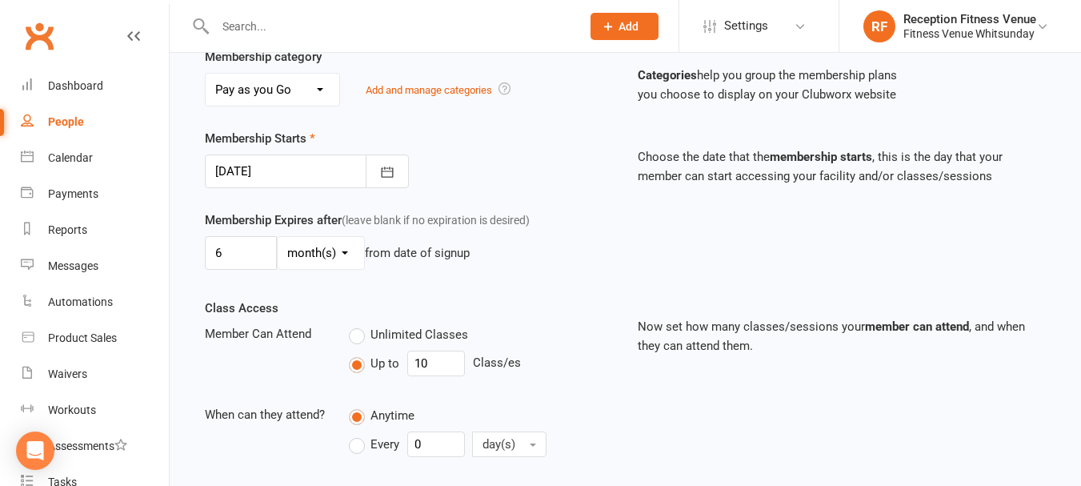
scroll to position [400, 0]
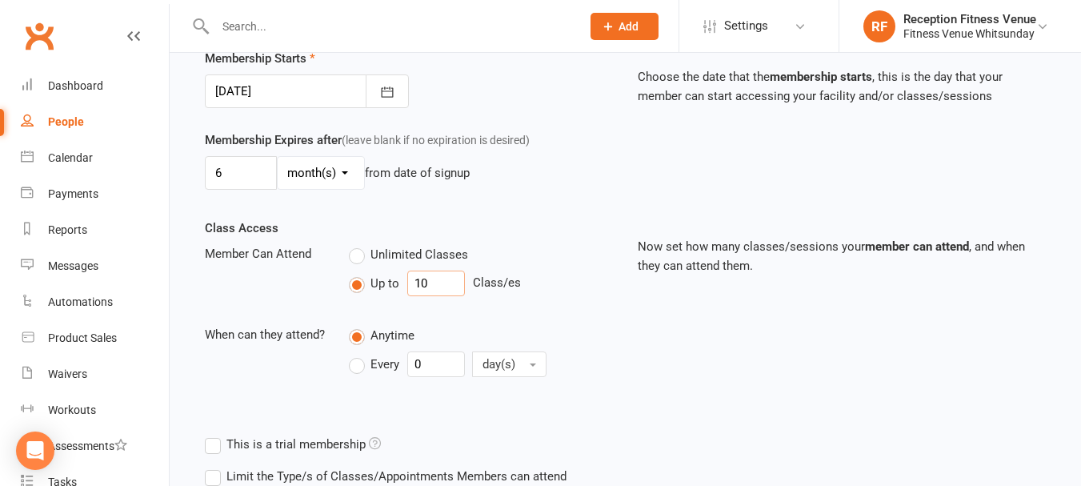
click at [446, 282] on input "10" at bounding box center [436, 283] width 58 height 26
type input "11"
click at [491, 188] on div "6 day(s) week(s) month(s) year(s) from date of signup" at bounding box center [409, 173] width 409 height 34
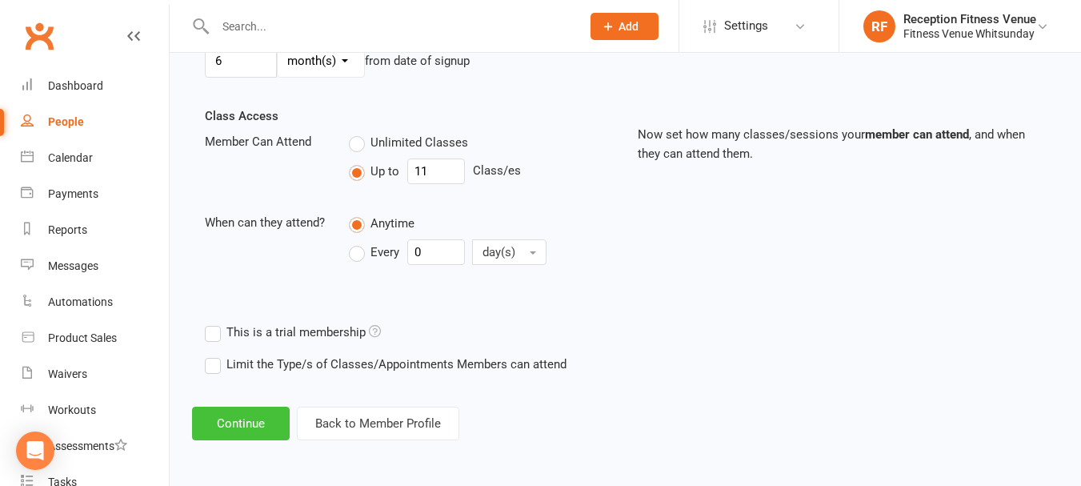
click at [238, 421] on button "Continue" at bounding box center [241, 423] width 98 height 34
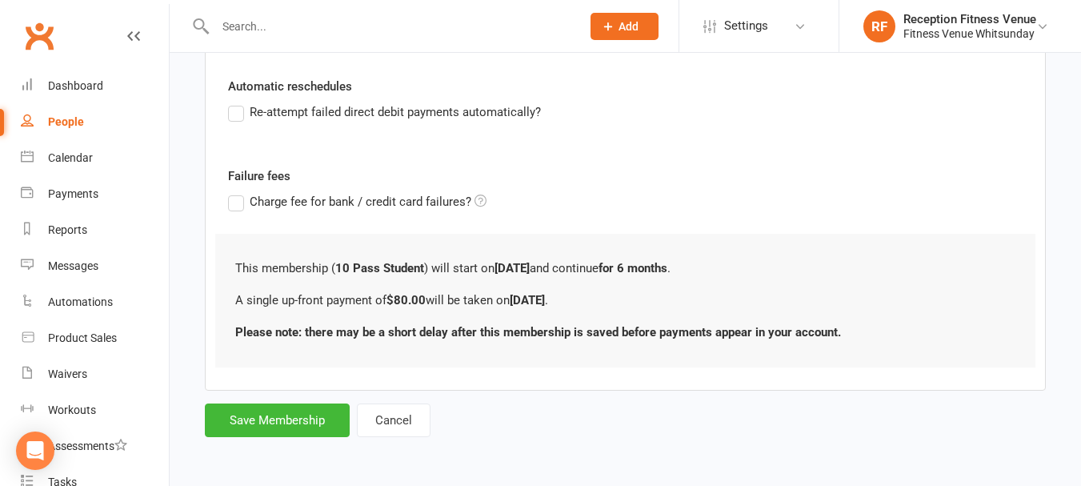
scroll to position [0, 0]
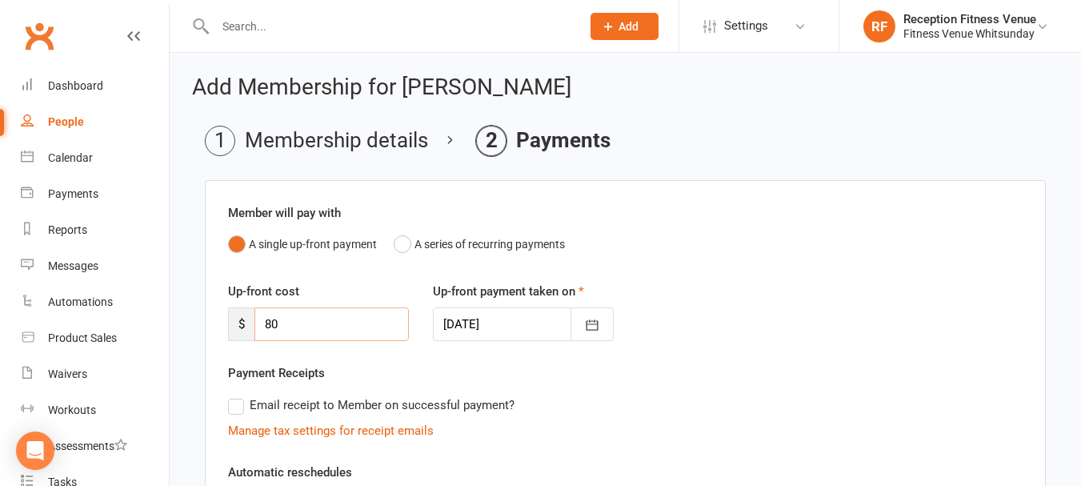
drag, startPoint x: 290, startPoint y: 321, endPoint x: 194, endPoint y: 306, distance: 97.2
click at [194, 306] on main "Membership details Payments Member will pay with A single up-front payment A se…" at bounding box center [625, 474] width 867 height 697
type input "0"
click at [319, 274] on div "Member will pay with A single up-front payment A series of recurring payments U…" at bounding box center [625, 446] width 841 height 532
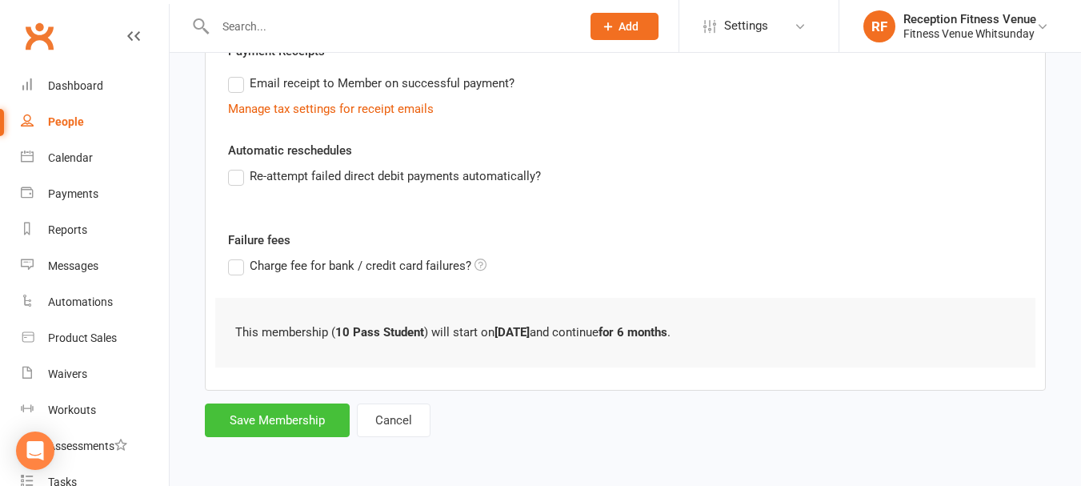
click at [256, 412] on button "Save Membership" at bounding box center [277, 420] width 145 height 34
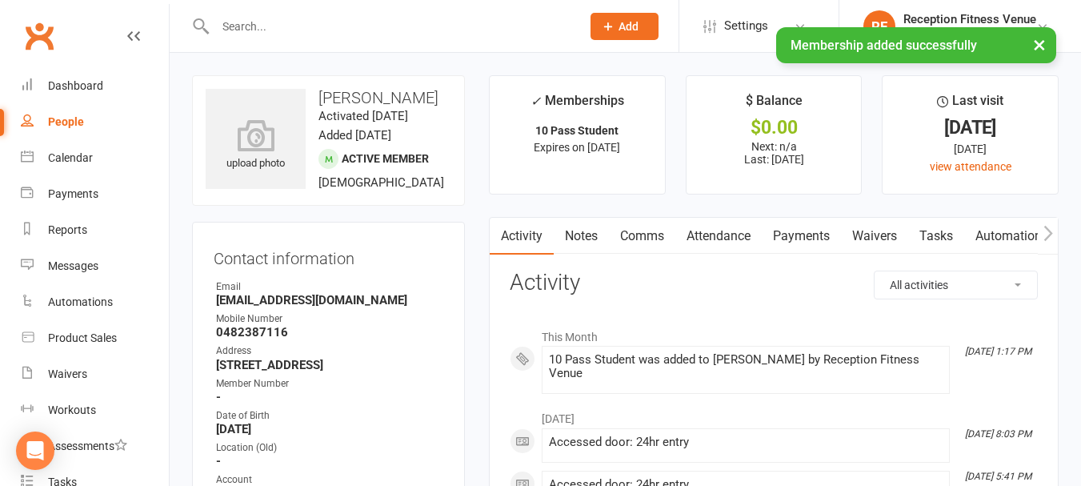
click at [775, 238] on link "Payments" at bounding box center [801, 236] width 79 height 37
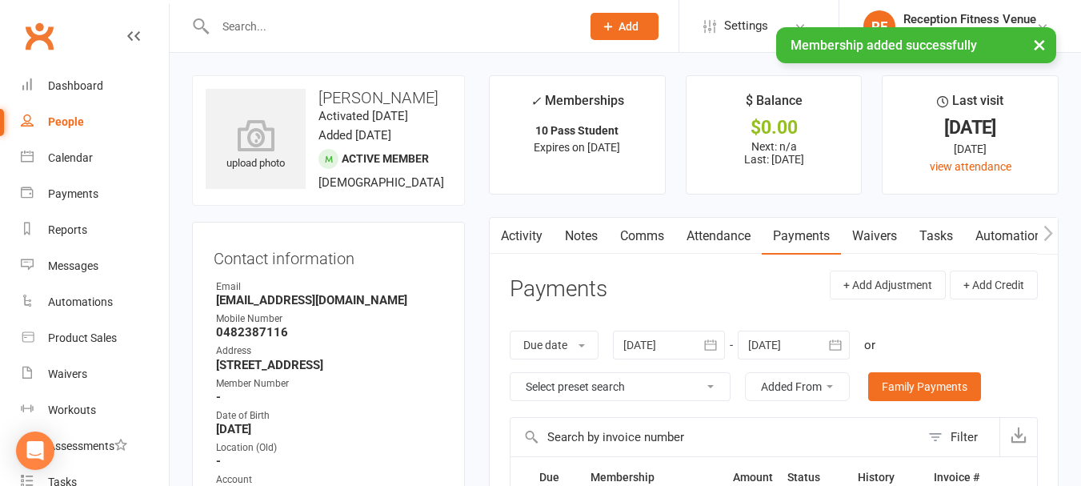
click at [708, 345] on icon "button" at bounding box center [711, 345] width 16 height 16
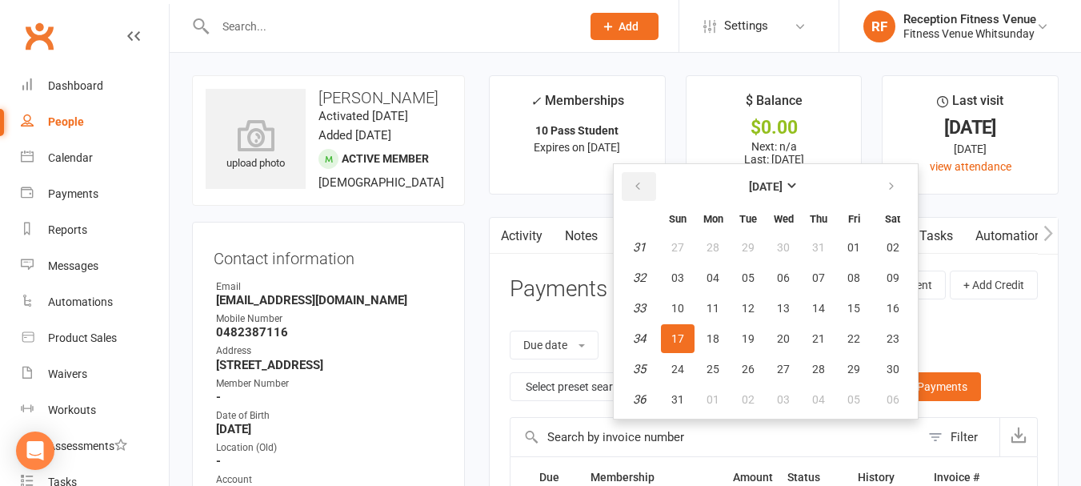
click at [642, 193] on icon "button" at bounding box center [637, 186] width 11 height 13
click at [675, 375] on button "29" at bounding box center [678, 368] width 34 height 29
type input "29 Jun 2025"
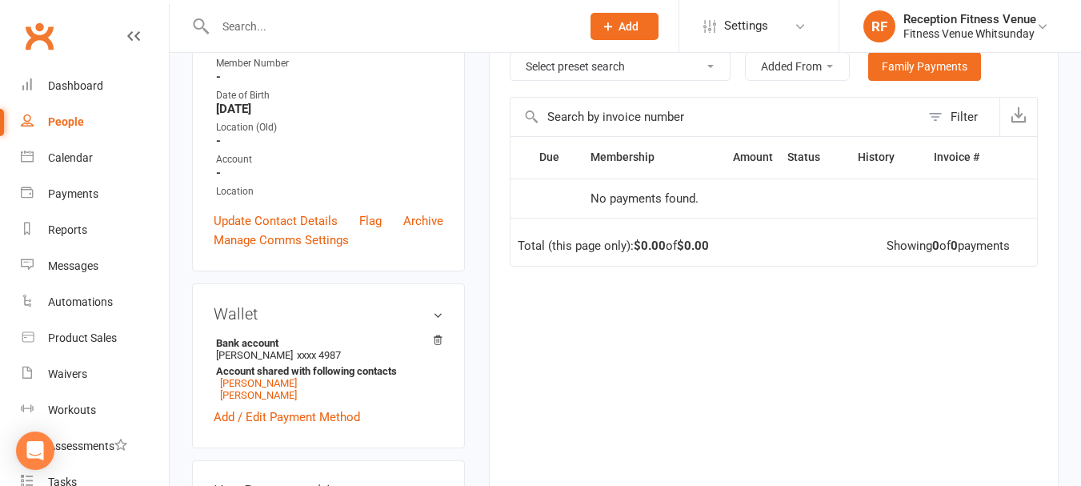
scroll to position [560, 0]
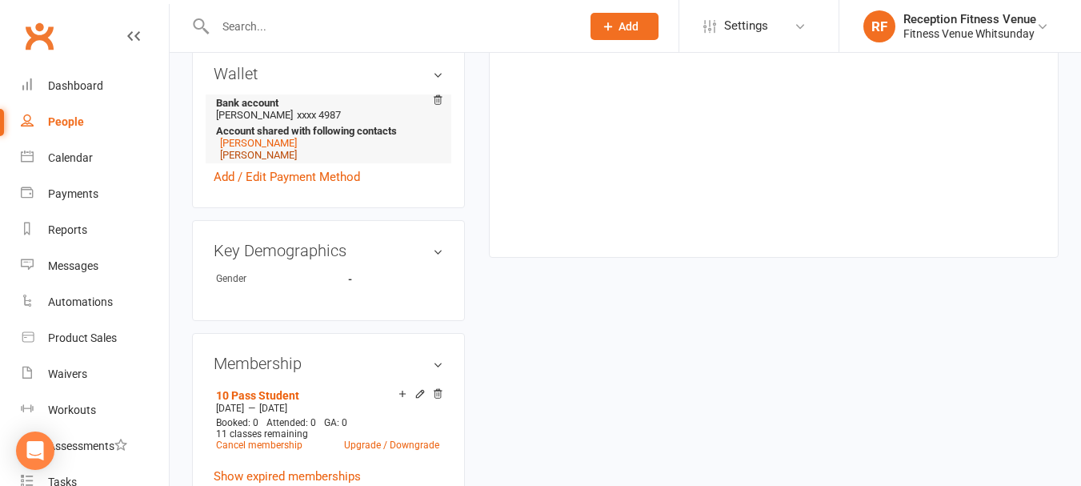
click at [250, 161] on link "Anisa Helou" at bounding box center [258, 155] width 77 height 12
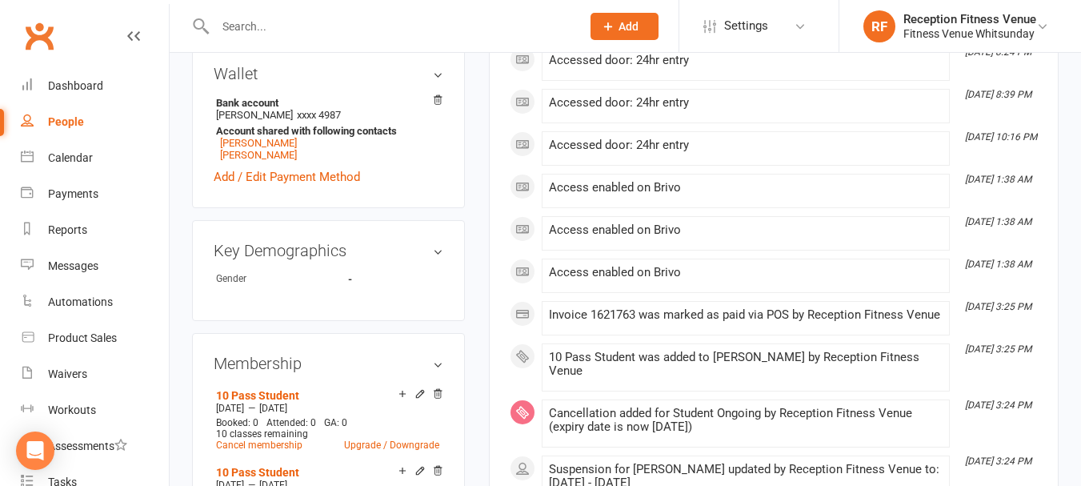
scroll to position [800, 0]
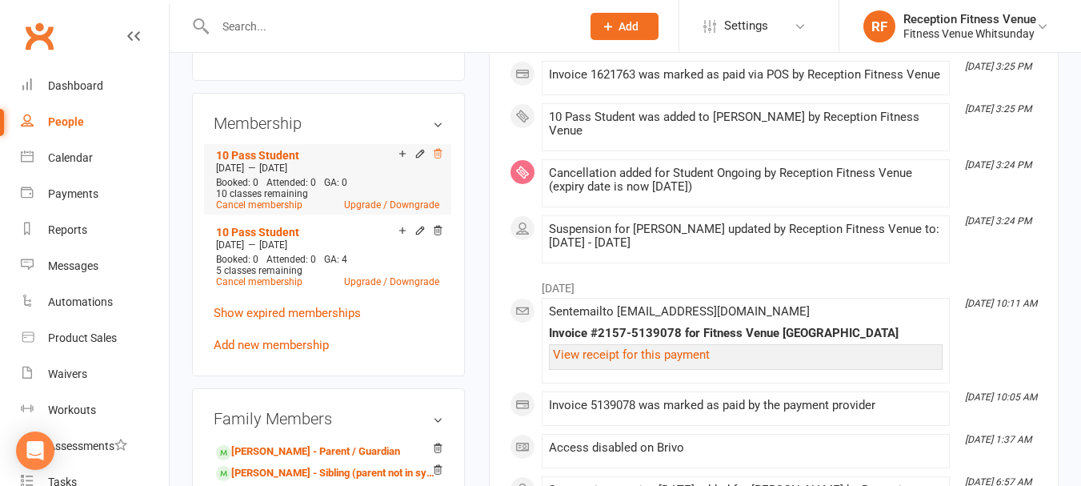
click at [436, 159] on icon at bounding box center [437, 153] width 11 height 11
drag, startPoint x: 442, startPoint y: 247, endPoint x: 631, endPoint y: 57, distance: 268.2
click at [442, 236] on icon at bounding box center [437, 230] width 11 height 11
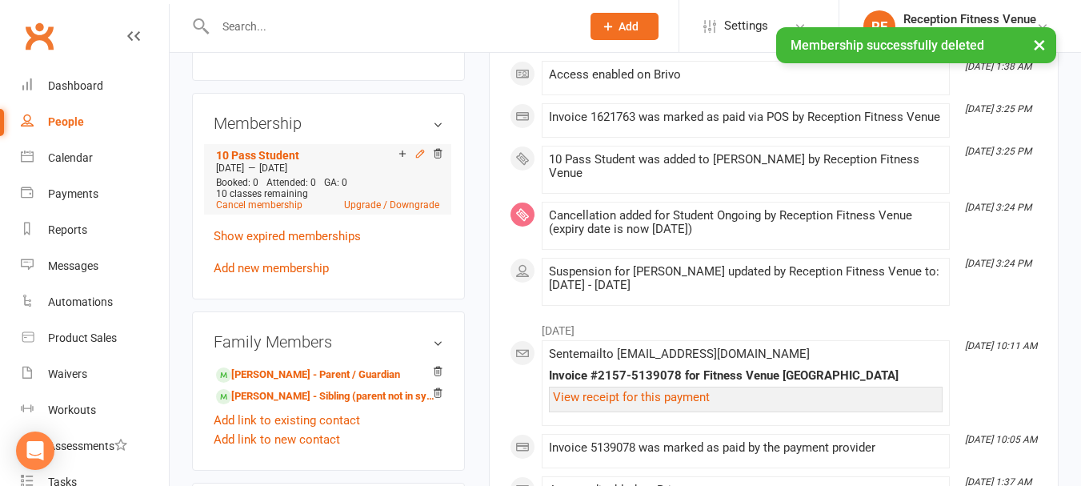
click at [416, 159] on icon at bounding box center [419, 153] width 11 height 11
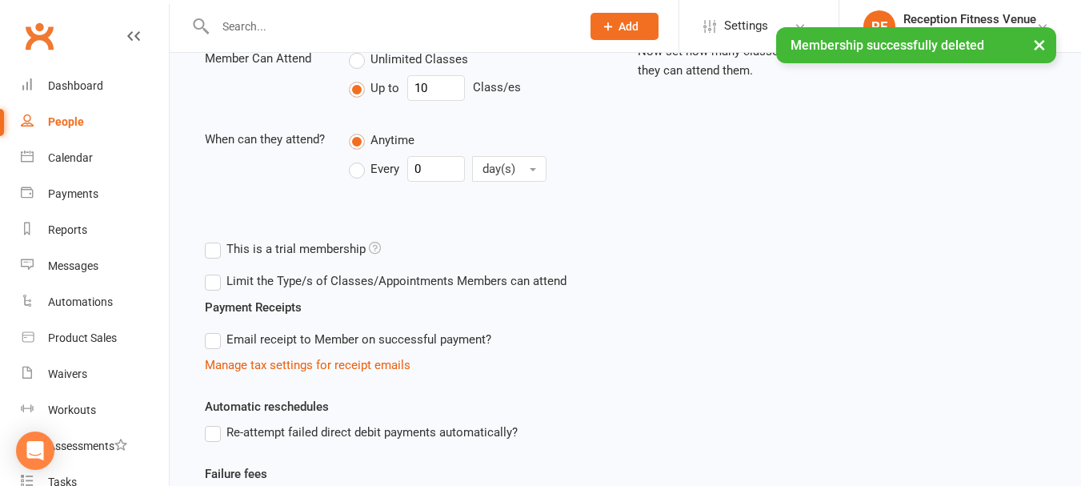
scroll to position [320, 0]
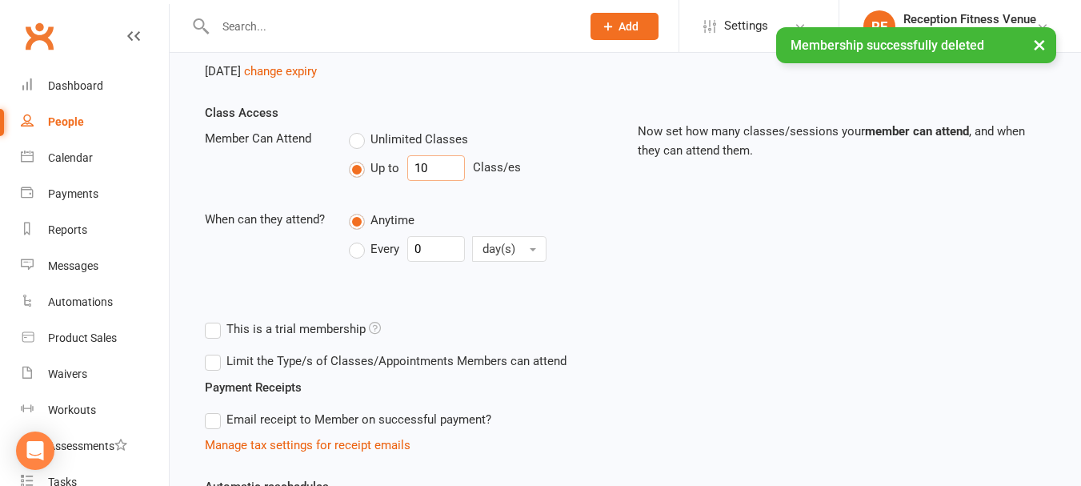
click at [448, 162] on input "10" at bounding box center [436, 168] width 58 height 26
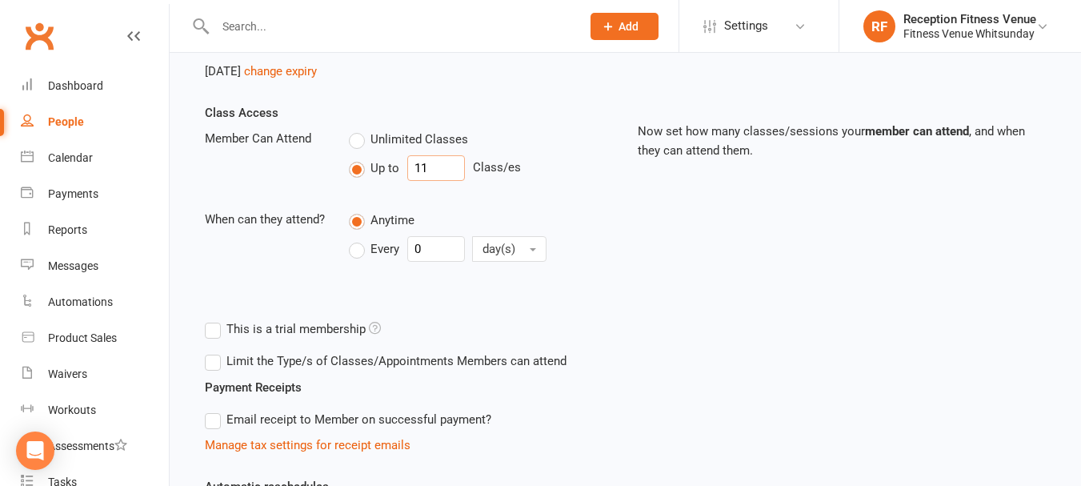
type input "11"
click at [505, 119] on div "Class Access Member Can Attend Unlimited Classes Up to 11 Class/es When can the…" at bounding box center [409, 196] width 433 height 187
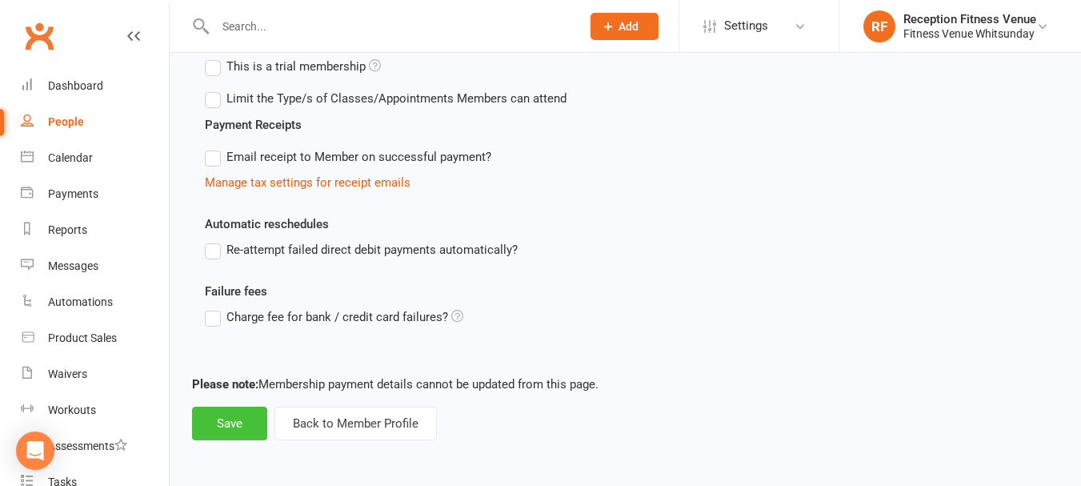
click at [238, 426] on button "Save" at bounding box center [229, 423] width 75 height 34
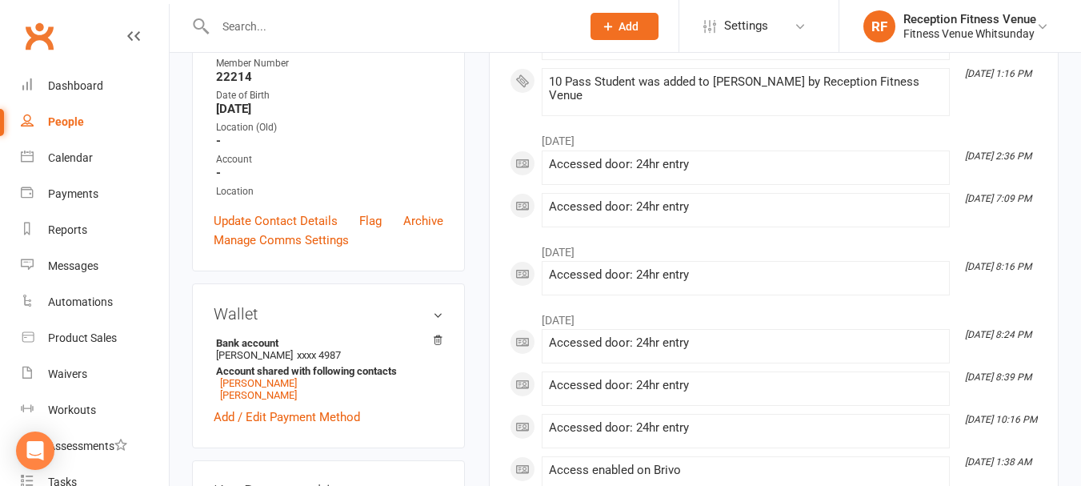
scroll to position [720, 0]
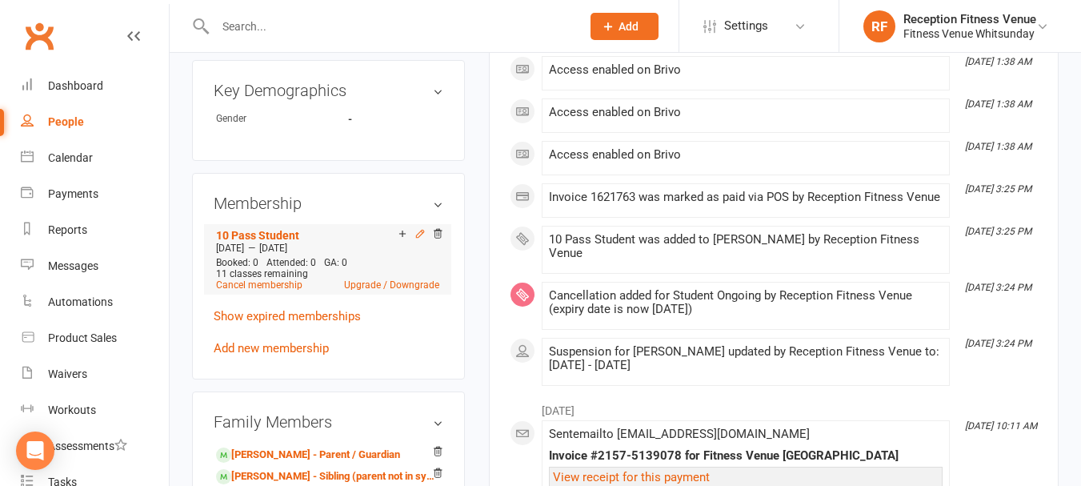
click at [420, 237] on icon at bounding box center [419, 233] width 7 height 7
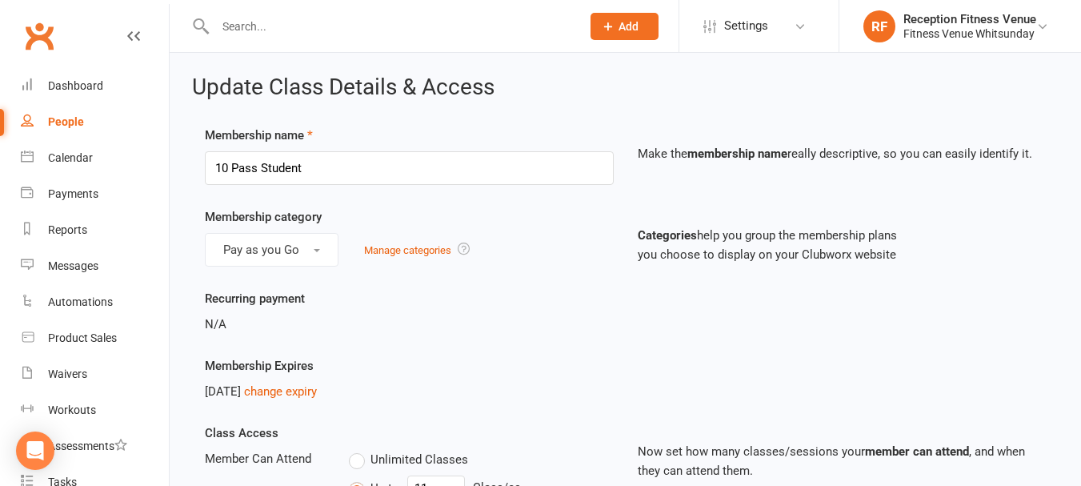
scroll to position [160, 0]
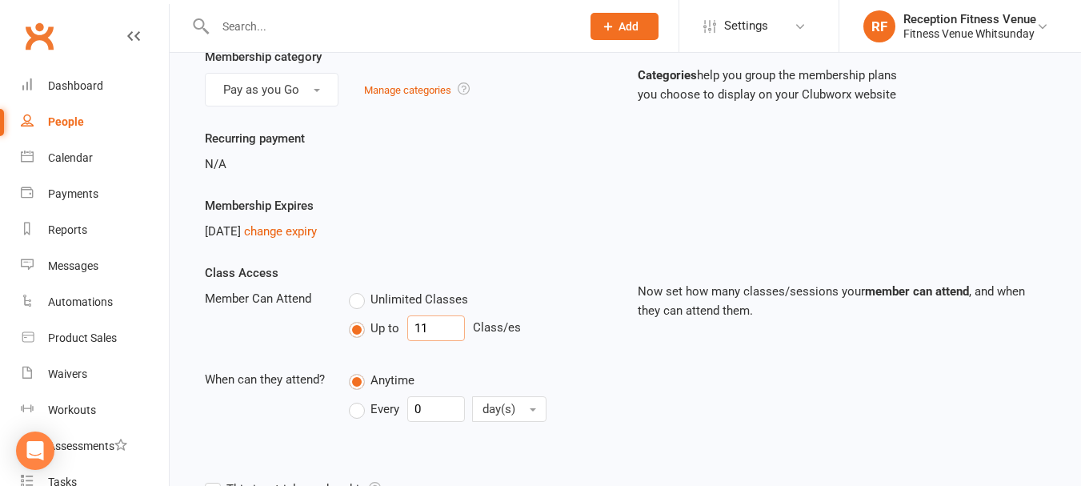
click at [438, 320] on input "11" at bounding box center [436, 328] width 58 height 26
type input "12"
click at [488, 286] on div "Class Access Member Can Attend Unlimited Classes Up to 12 Class/es When can the…" at bounding box center [409, 356] width 433 height 187
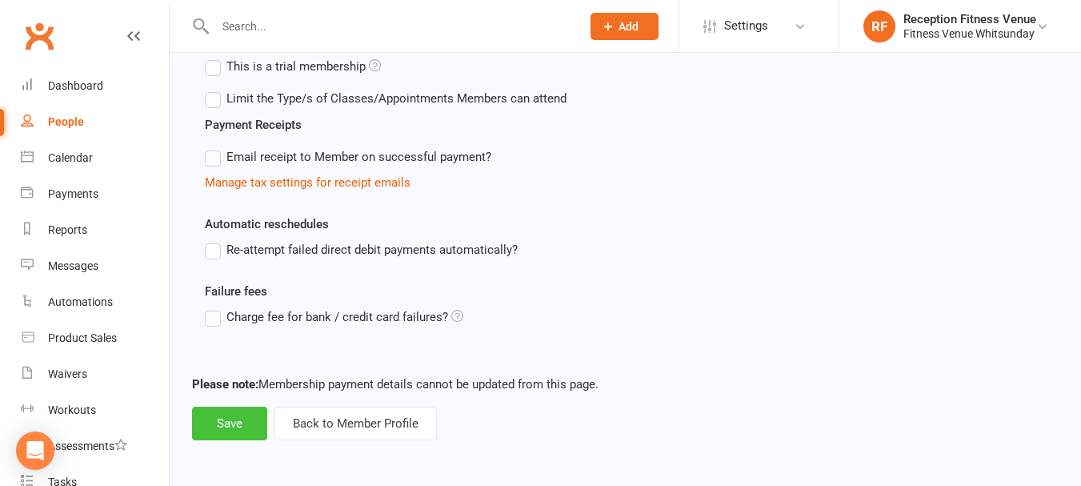
click at [242, 422] on button "Save" at bounding box center [229, 423] width 75 height 34
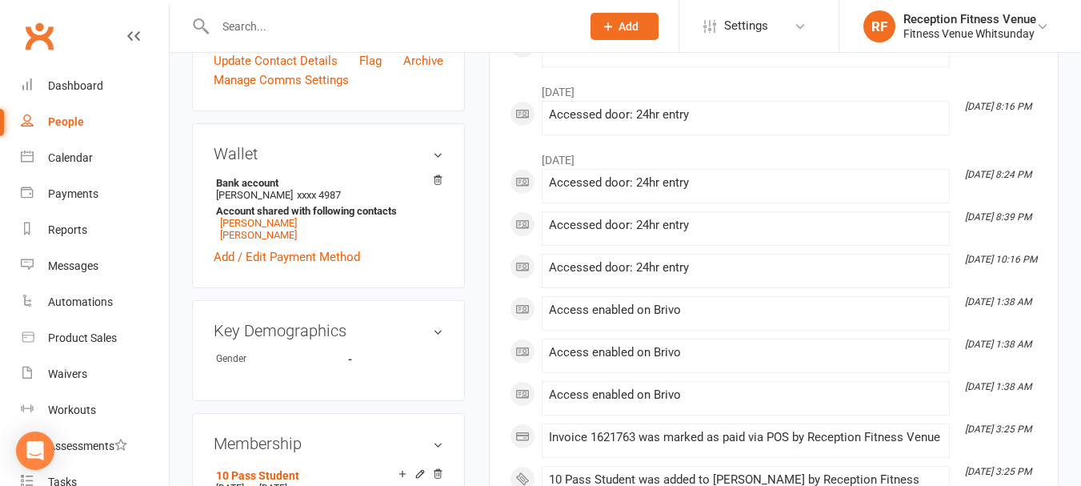
scroll to position [800, 0]
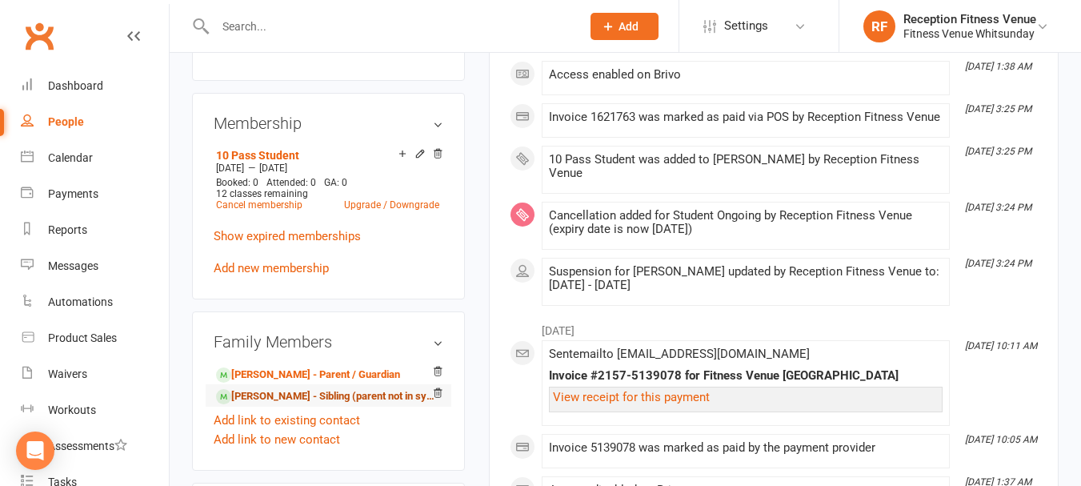
click at [262, 405] on link "Ehsan Helou - Sibling (parent not in system)" at bounding box center [325, 396] width 219 height 17
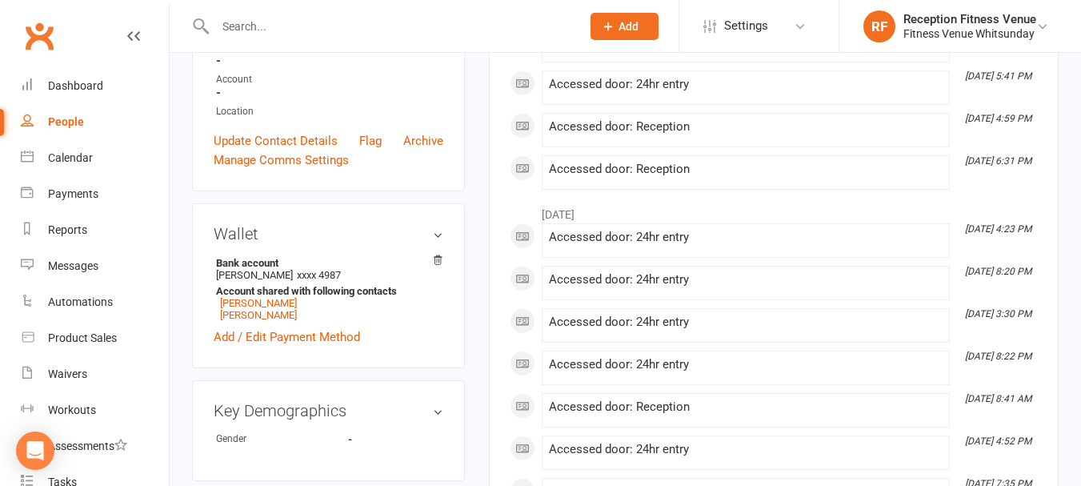
scroll to position [720, 0]
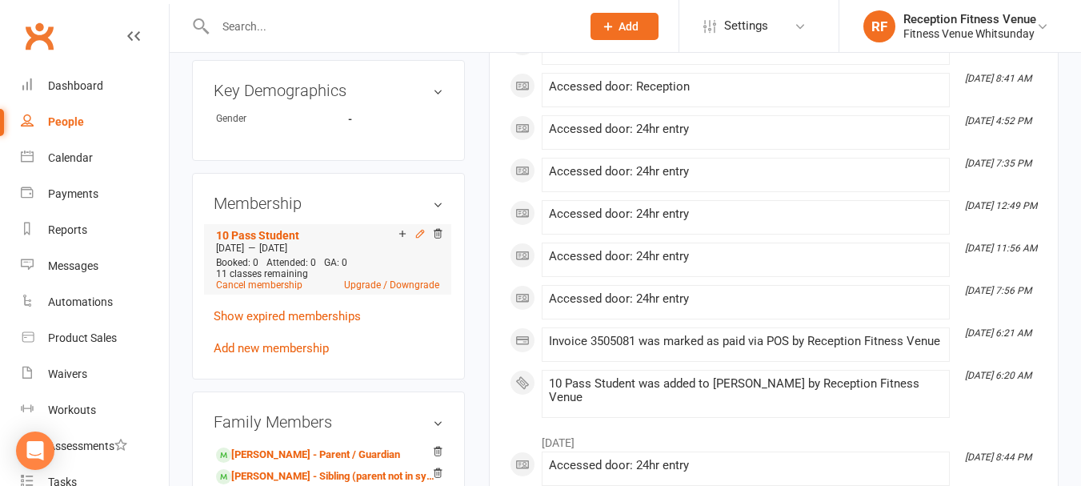
click at [420, 239] on icon at bounding box center [419, 233] width 11 height 11
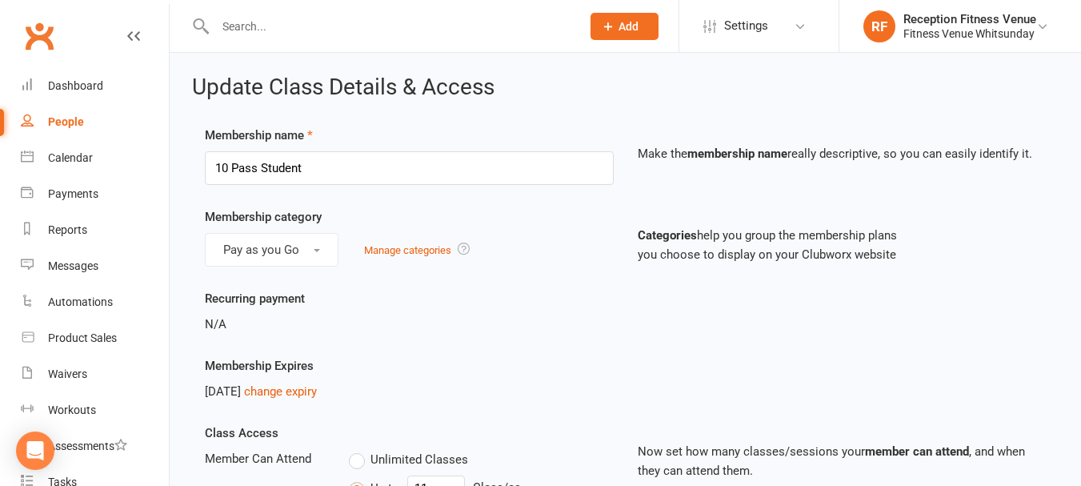
scroll to position [320, 0]
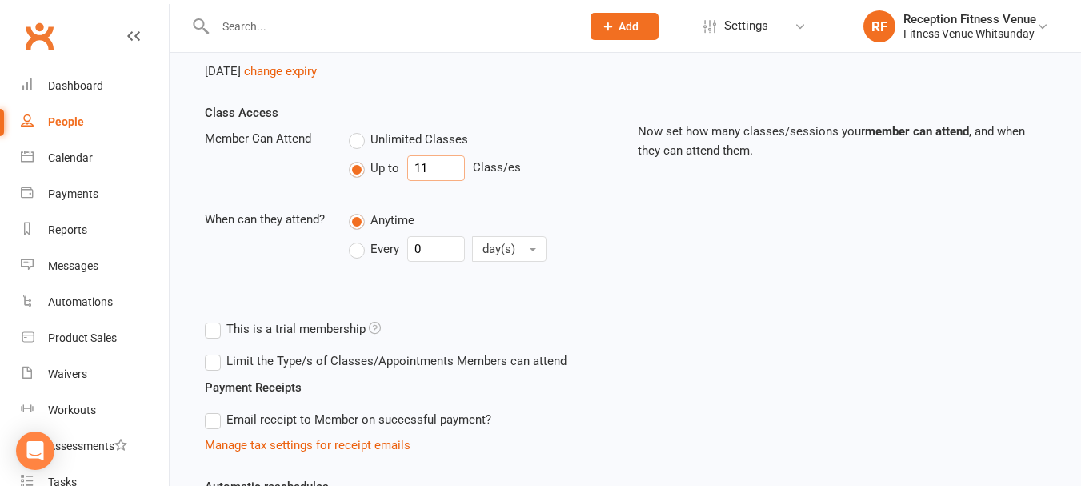
click at [436, 171] on input "11" at bounding box center [436, 168] width 58 height 26
type input "12"
click at [588, 194] on div "Class Access Member Can Attend Unlimited Classes Up to 12 Class/es When can the…" at bounding box center [409, 196] width 433 height 187
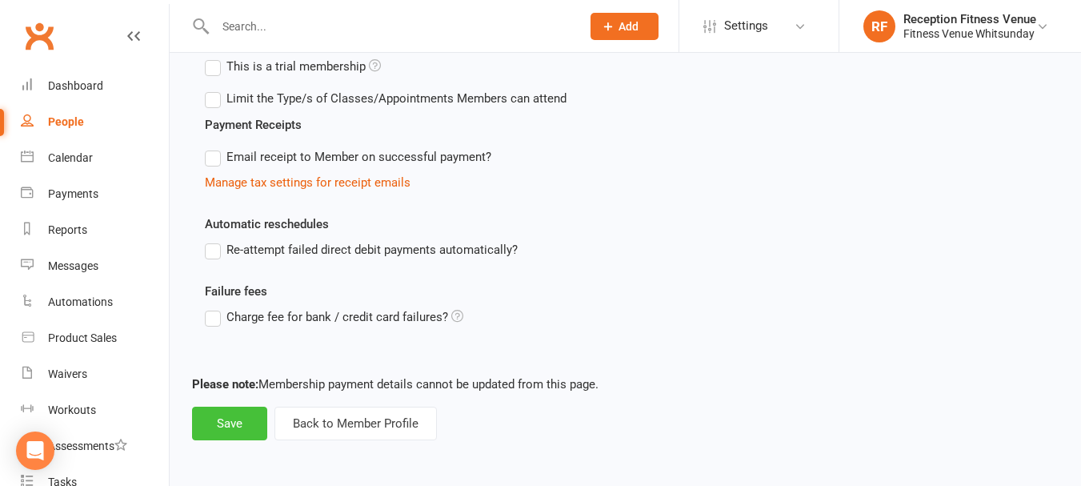
click at [229, 414] on button "Save" at bounding box center [229, 423] width 75 height 34
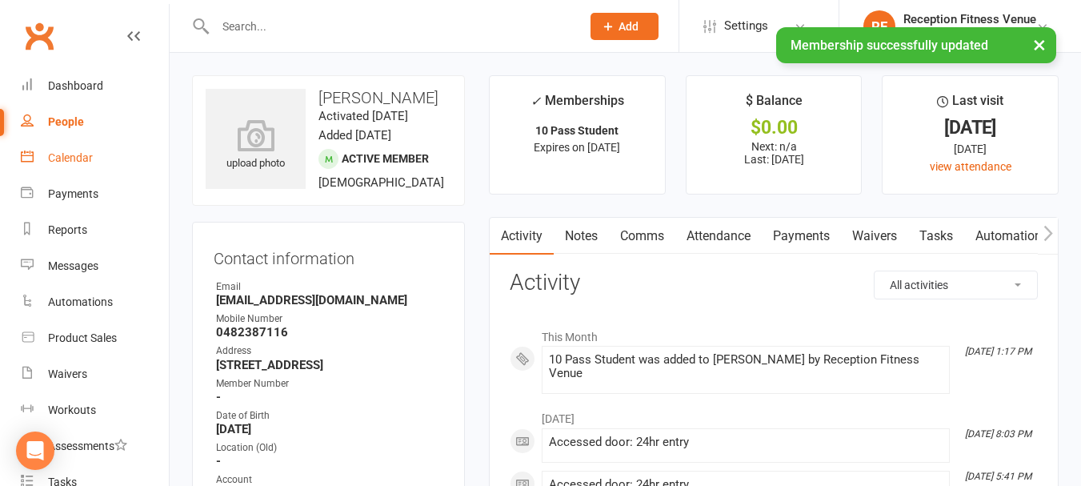
click at [65, 160] on div "Calendar" at bounding box center [70, 157] width 45 height 13
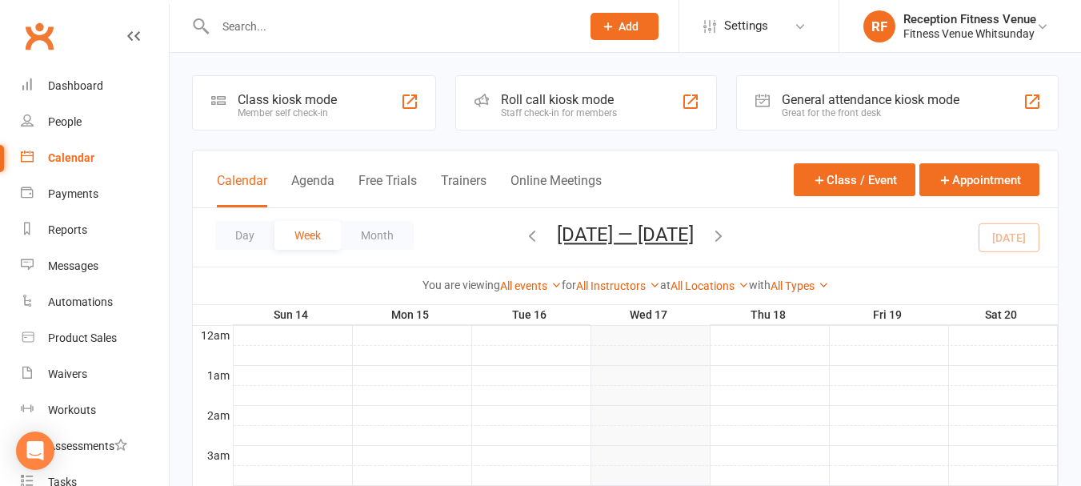
click at [887, 102] on div "General attendance kiosk mode" at bounding box center [871, 99] width 178 height 15
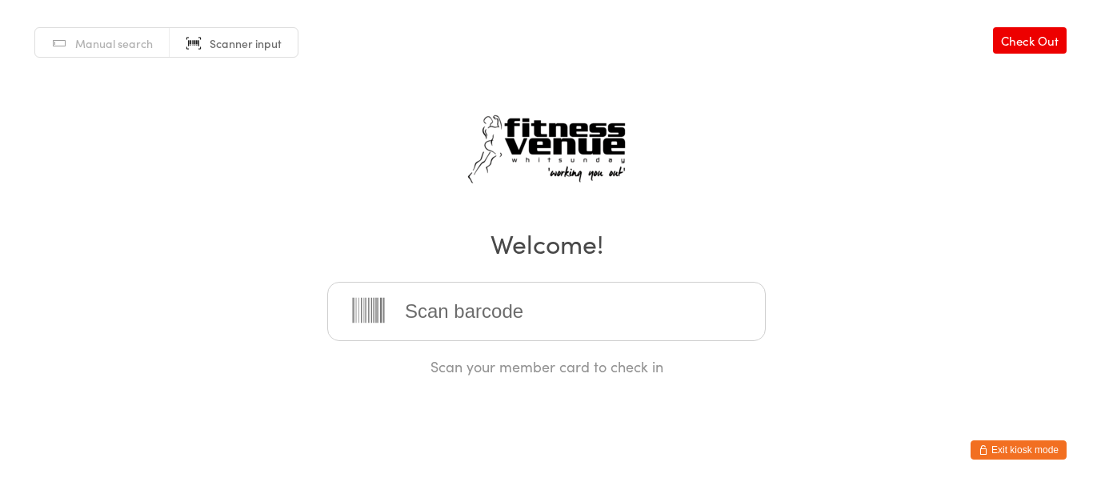
click at [1006, 446] on button "Exit kiosk mode" at bounding box center [1019, 449] width 96 height 19
